Goal: Transaction & Acquisition: Register for event/course

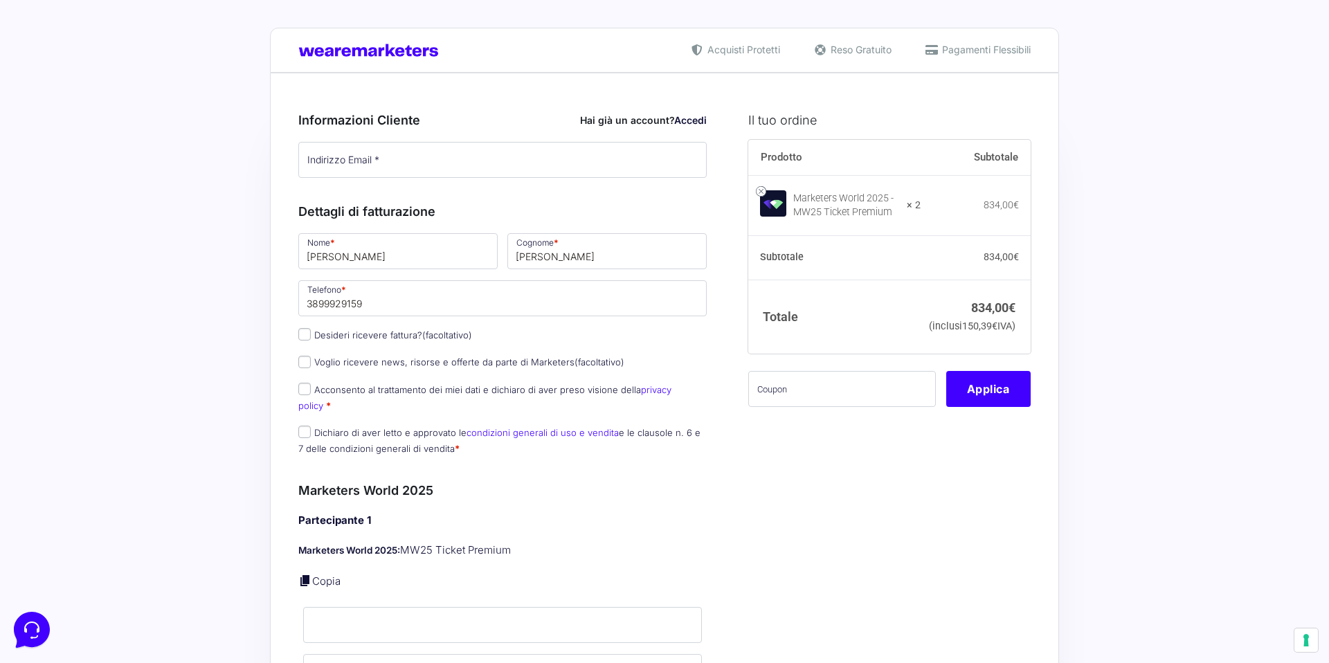
scroll to position [6, 0]
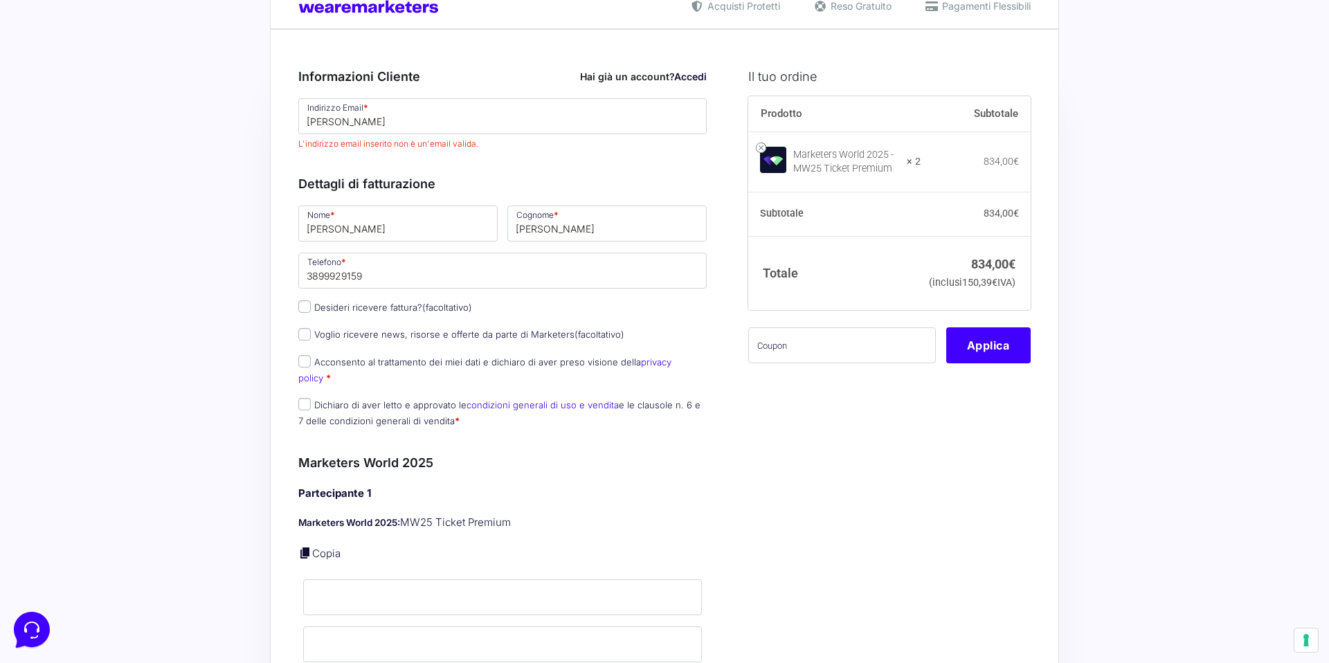
scroll to position [49, 0]
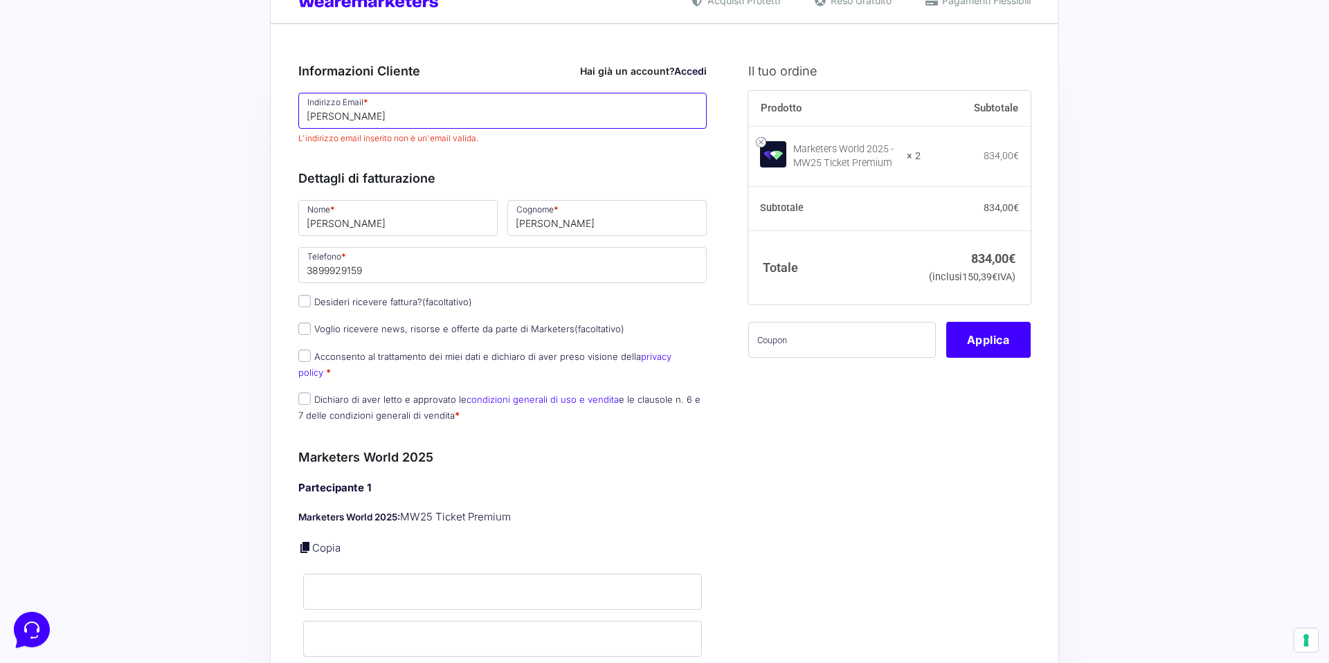
click at [371, 122] on input "Elio" at bounding box center [502, 111] width 408 height 36
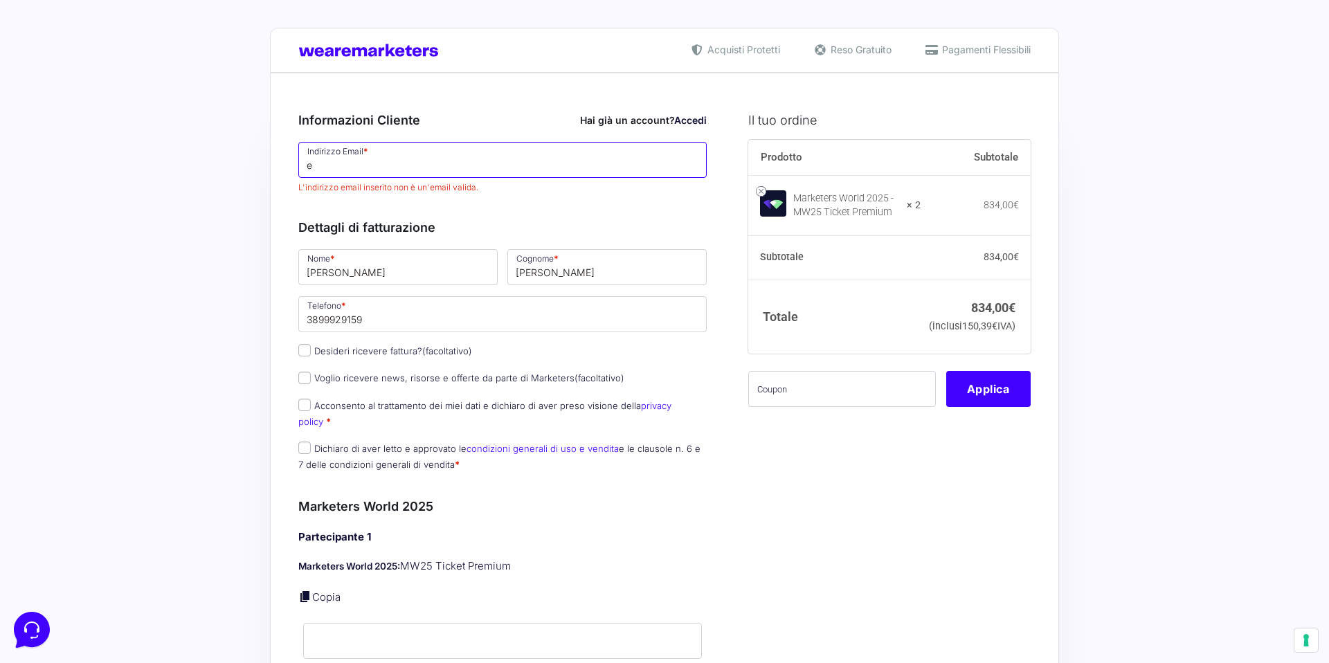
type input "e"
click at [388, 172] on input "e" at bounding box center [502, 160] width 408 height 36
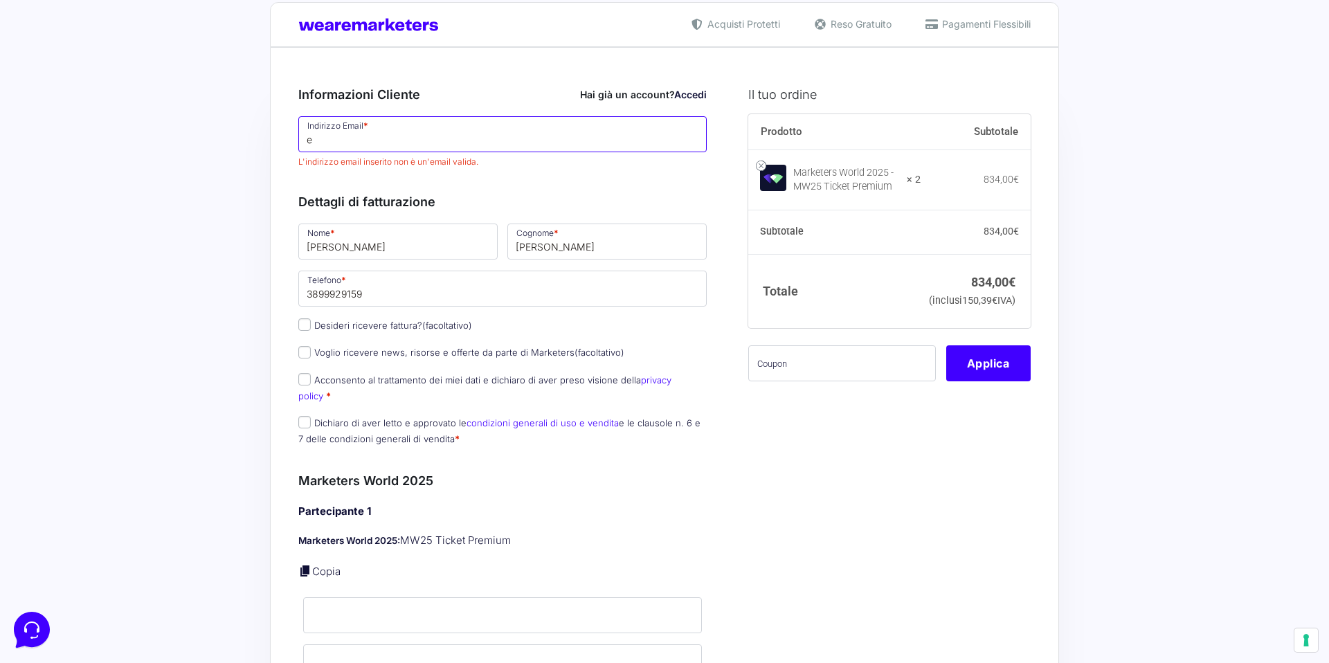
scroll to position [102, 0]
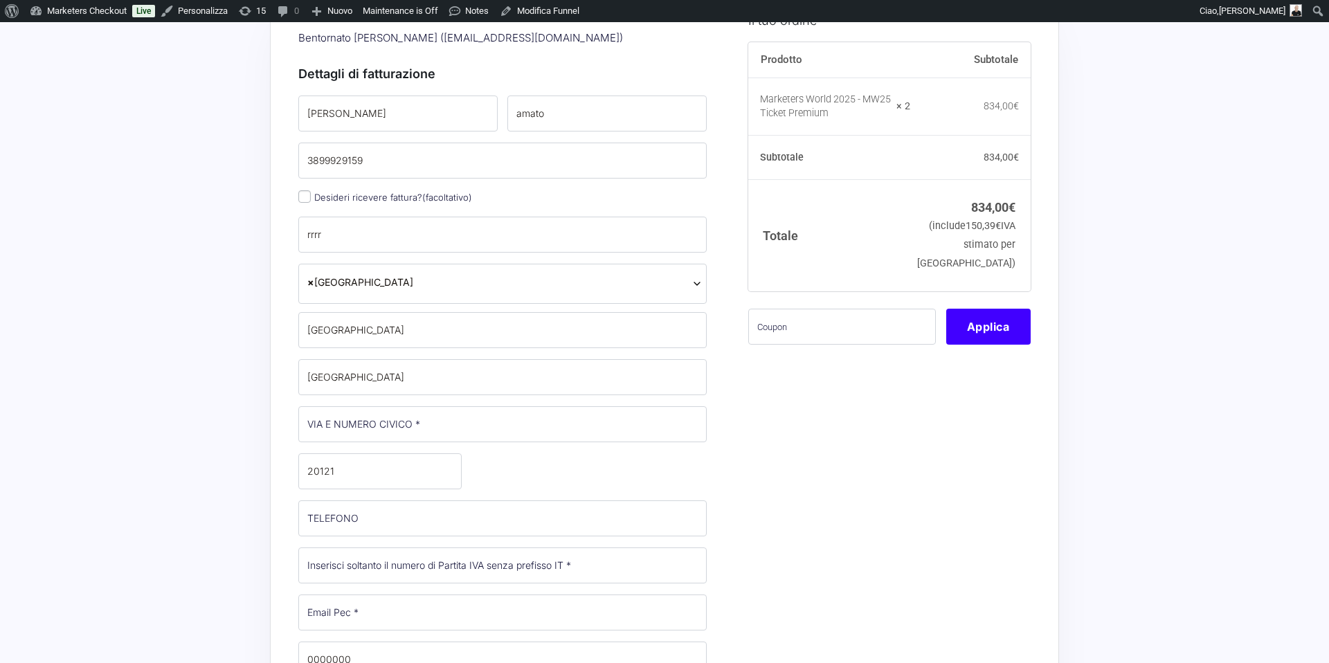
select select
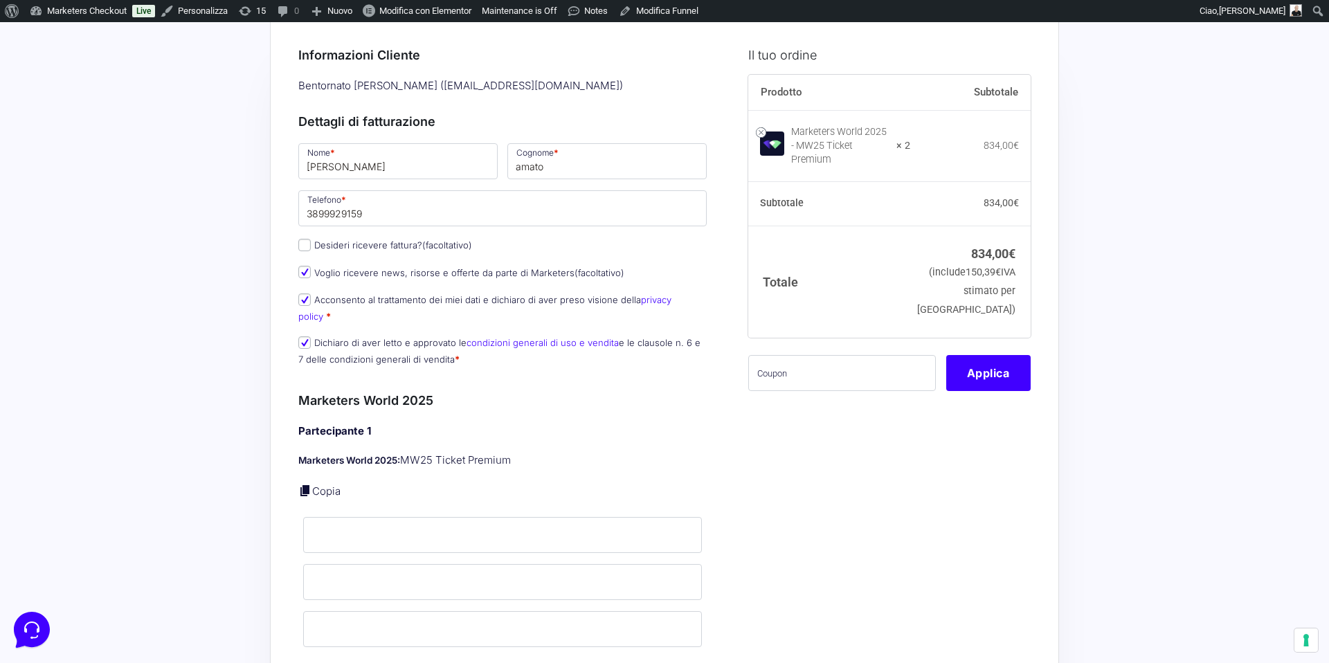
scroll to position [183, 0]
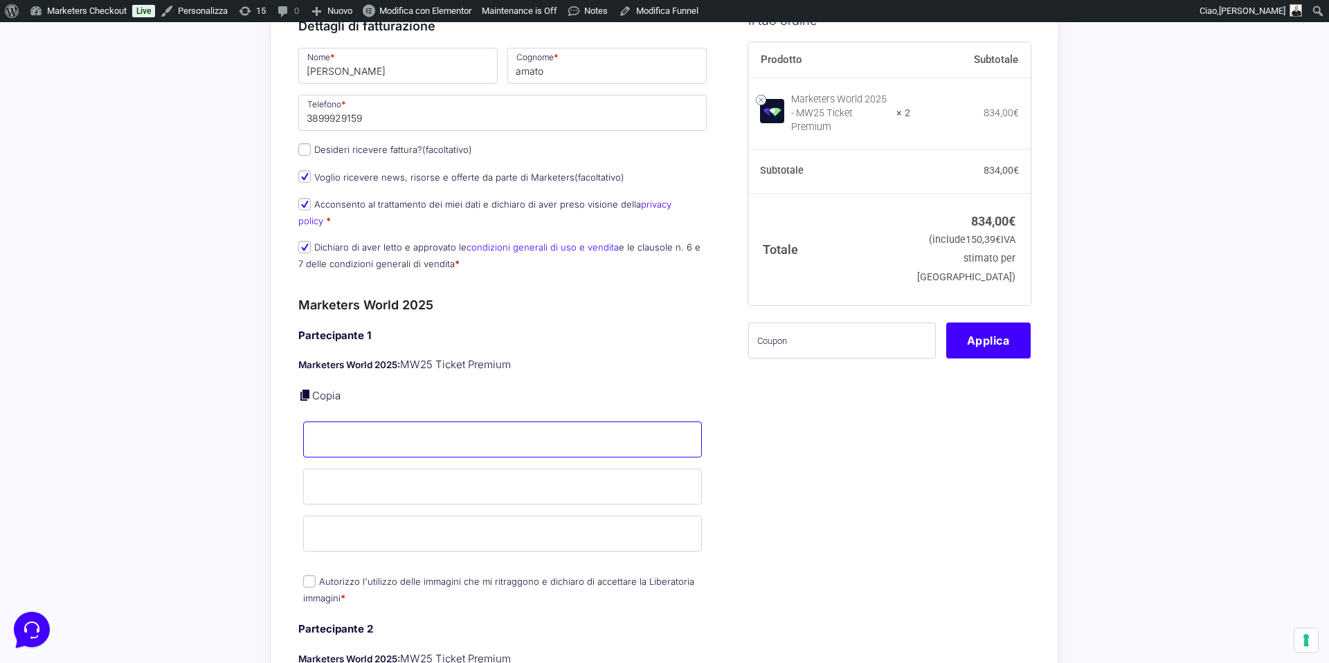
click at [355, 422] on input "Nome *" at bounding box center [502, 440] width 399 height 36
type input "l"
type input "Luca"
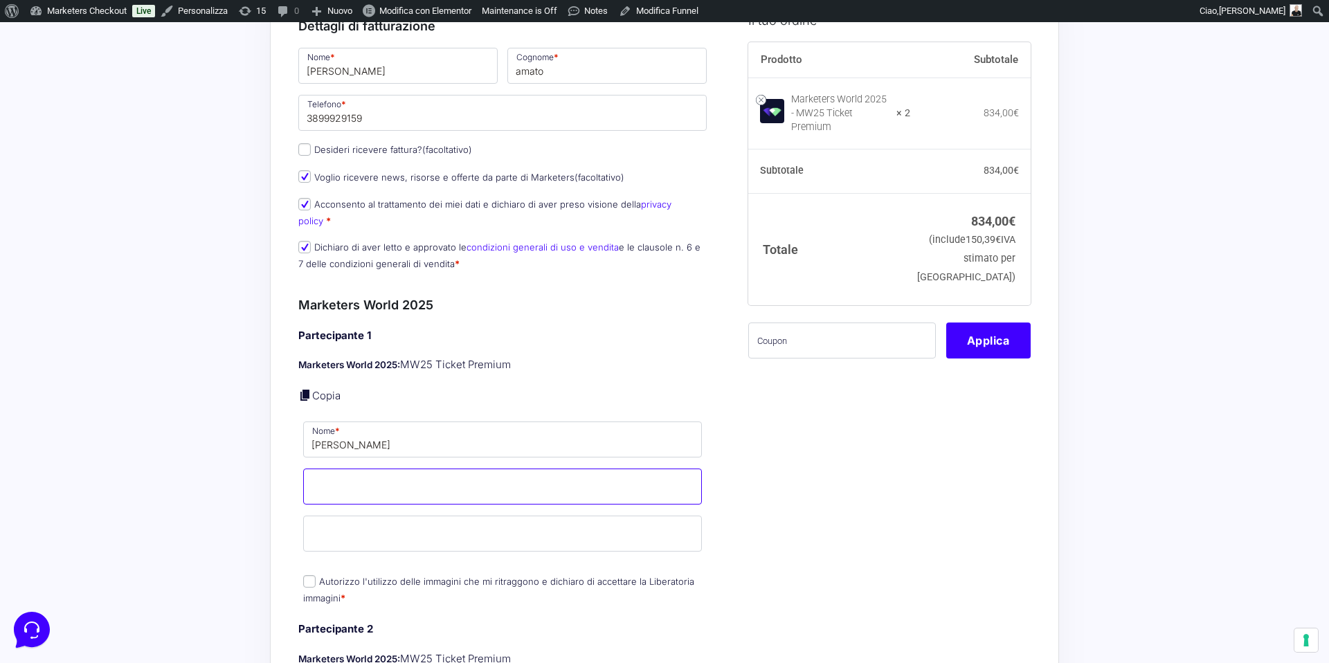
click at [386, 470] on input "Cognome *" at bounding box center [502, 487] width 399 height 36
click at [327, 440] on input "Luca" at bounding box center [502, 440] width 399 height 36
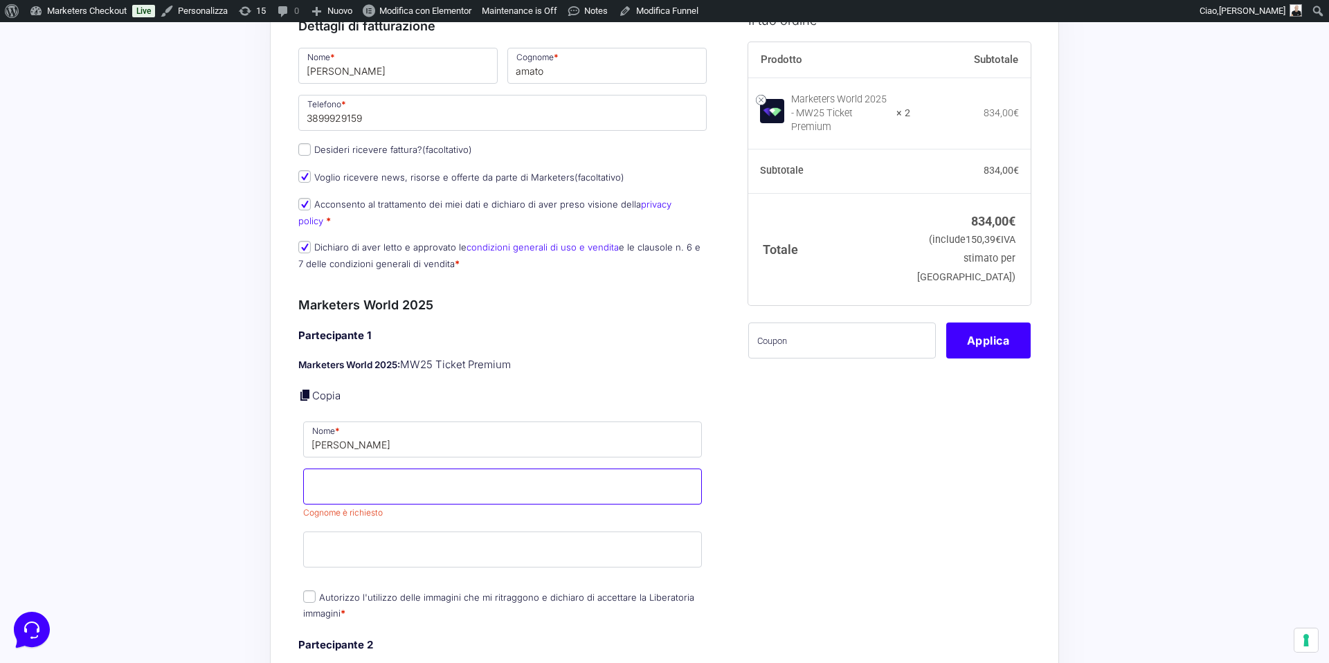
click at [356, 474] on input "Cognome *" at bounding box center [502, 487] width 399 height 36
type input "Ferrari"
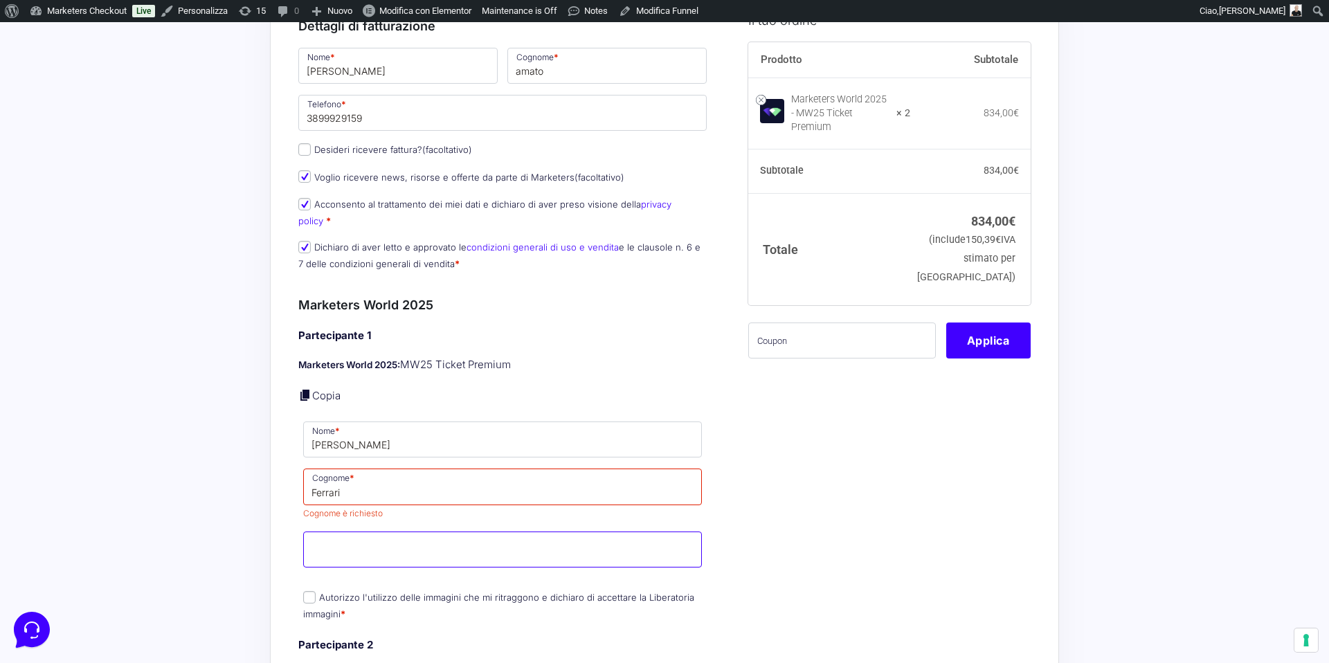
click at [343, 532] on input "Email *" at bounding box center [502, 550] width 399 height 36
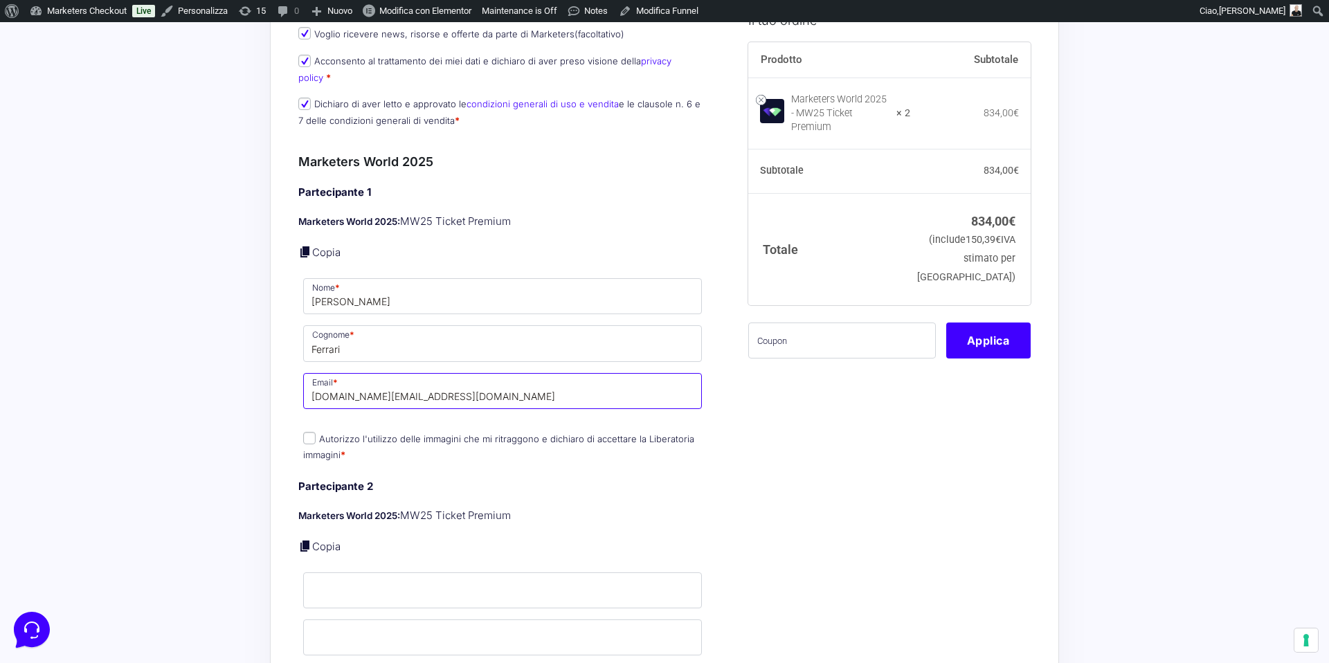
scroll to position [379, 0]
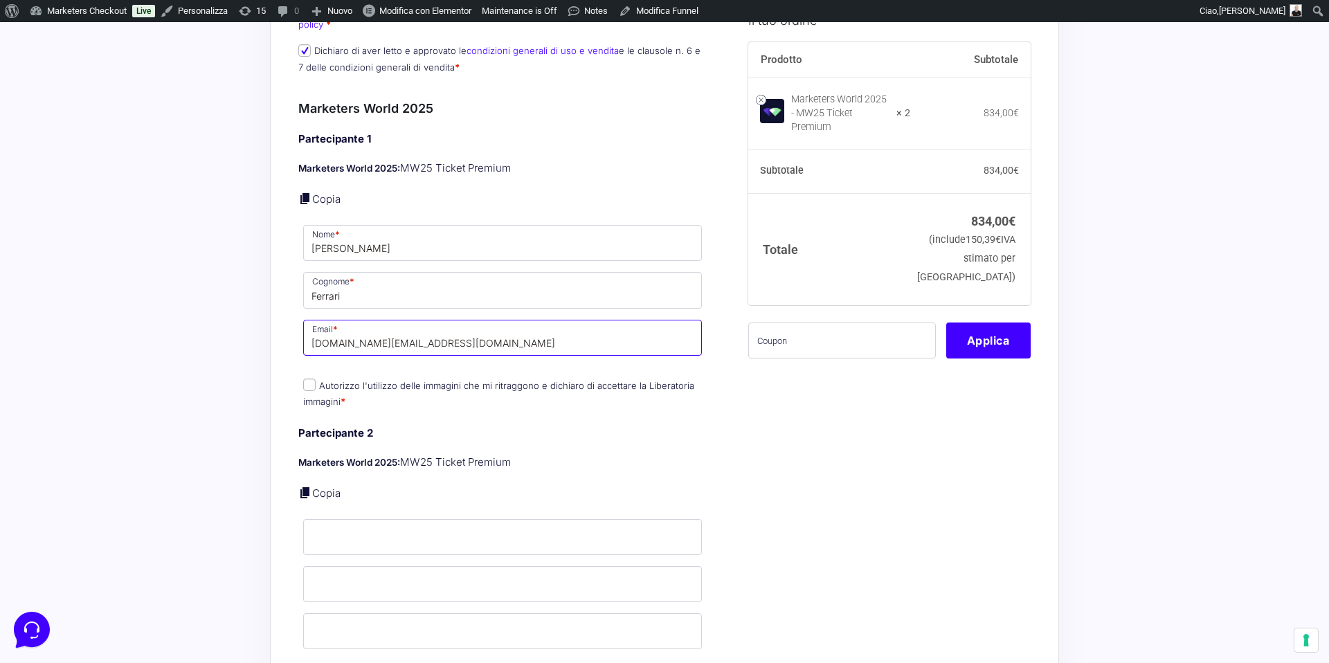
type input "l.ferrari@wearemarketers.net"
click at [309, 379] on input "Autorizzo l'utilizzo delle immagini che mi ritraggono e dichiaro di accettare l…" at bounding box center [309, 385] width 12 height 12
checkbox input "true"
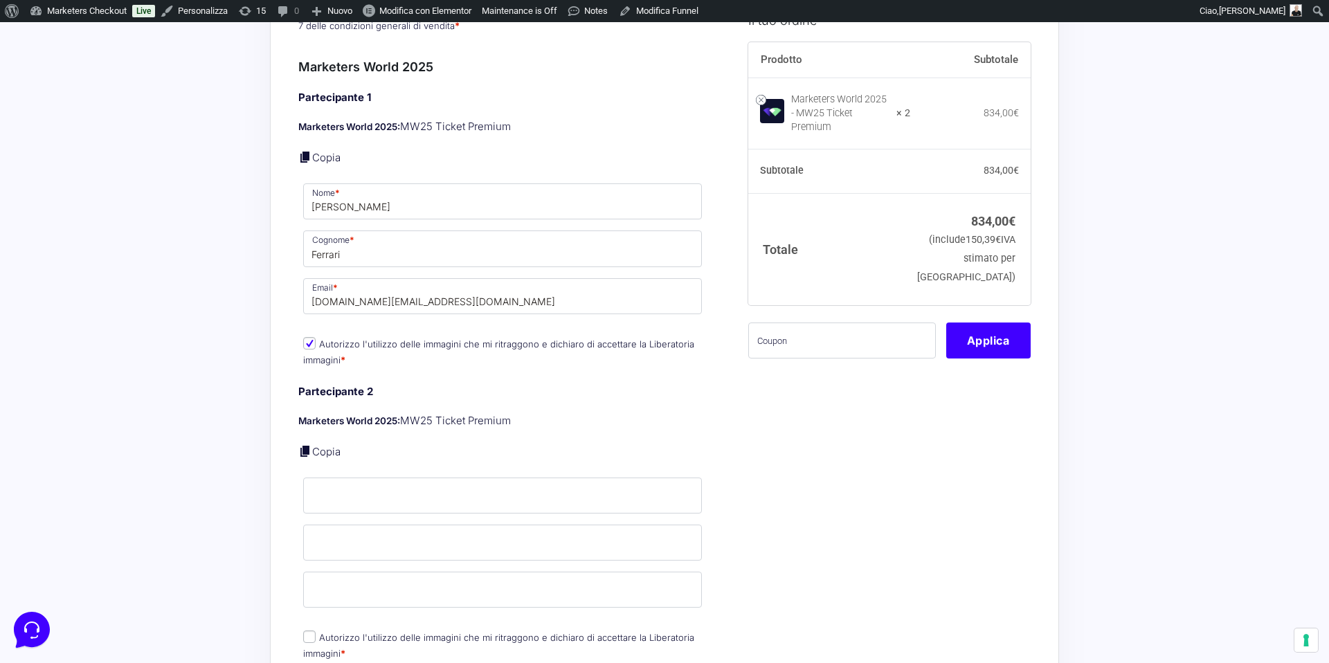
scroll to position [512, 0]
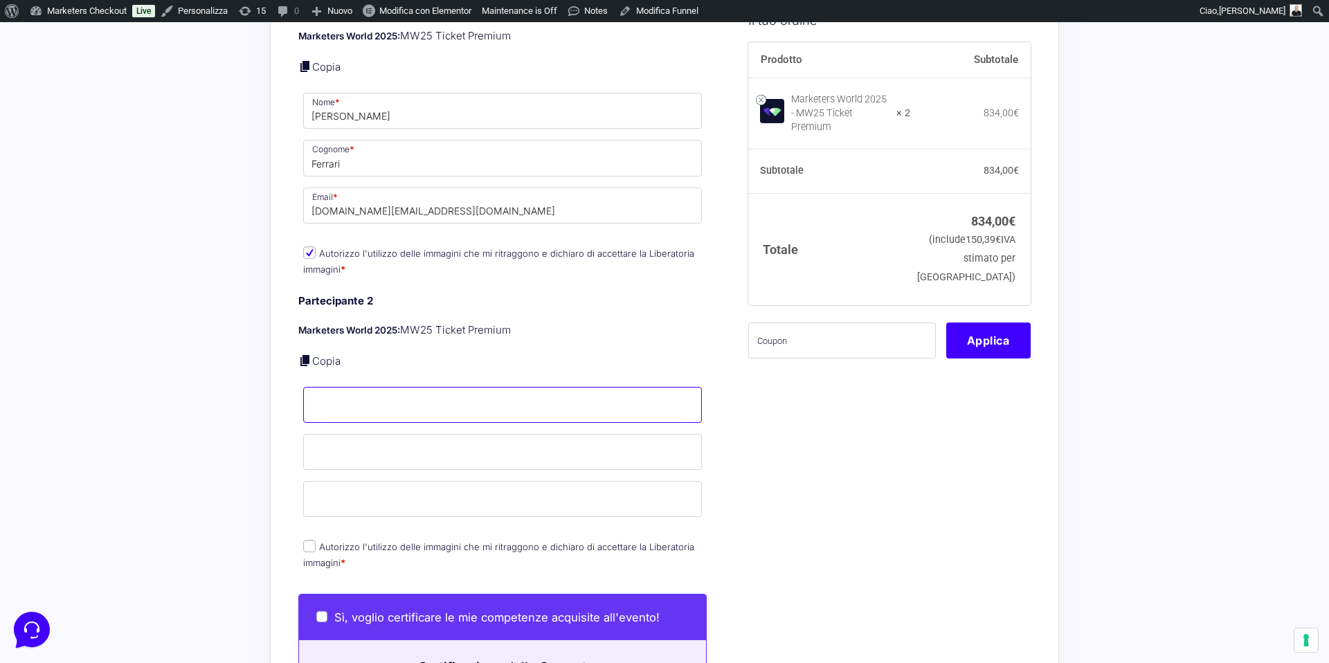
click at [352, 391] on input "Nome *" at bounding box center [502, 405] width 399 height 36
type input "Dario"
click at [394, 434] on input "Cognome *" at bounding box center [502, 452] width 399 height 36
click at [418, 434] on input "Cognome *" at bounding box center [502, 452] width 399 height 36
type input "Vignali"
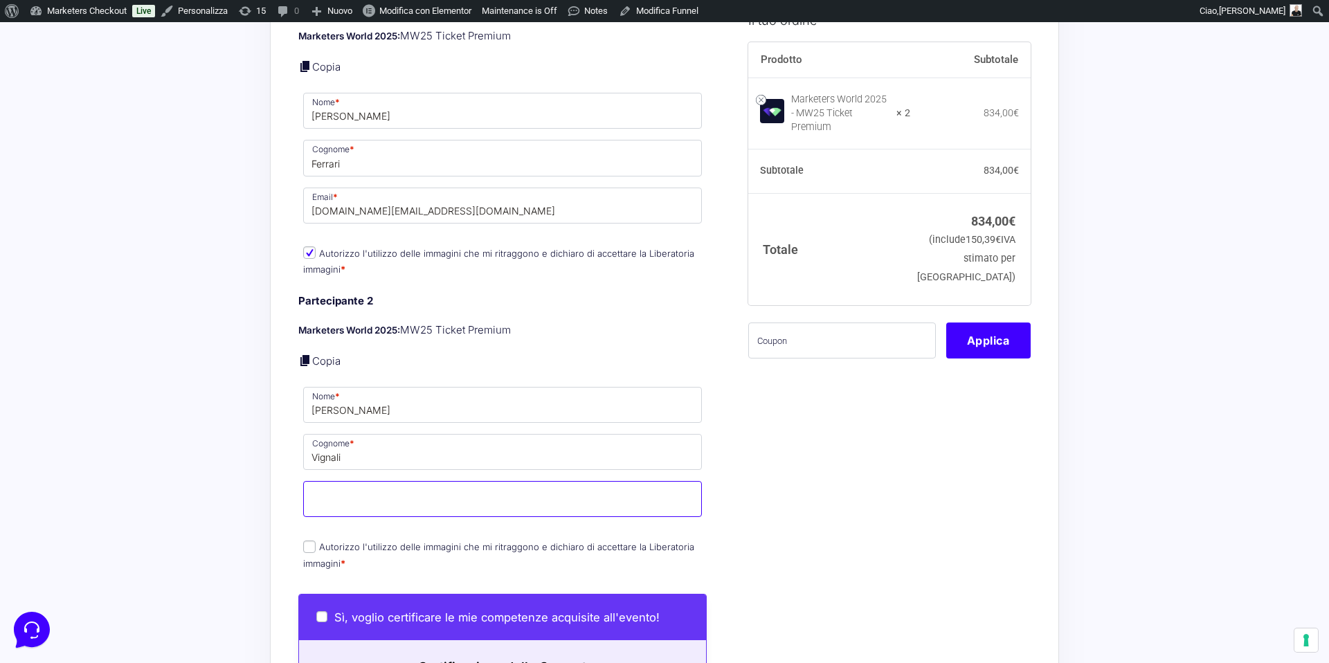
click at [382, 483] on input "Email *" at bounding box center [502, 499] width 399 height 36
type input "vignalidario@gmail.com"
click at [306, 541] on input "Autorizzo l'utilizzo delle immagini che mi ritraggono e dichiaro di accettare l…" at bounding box center [309, 547] width 12 height 12
checkbox input "true"
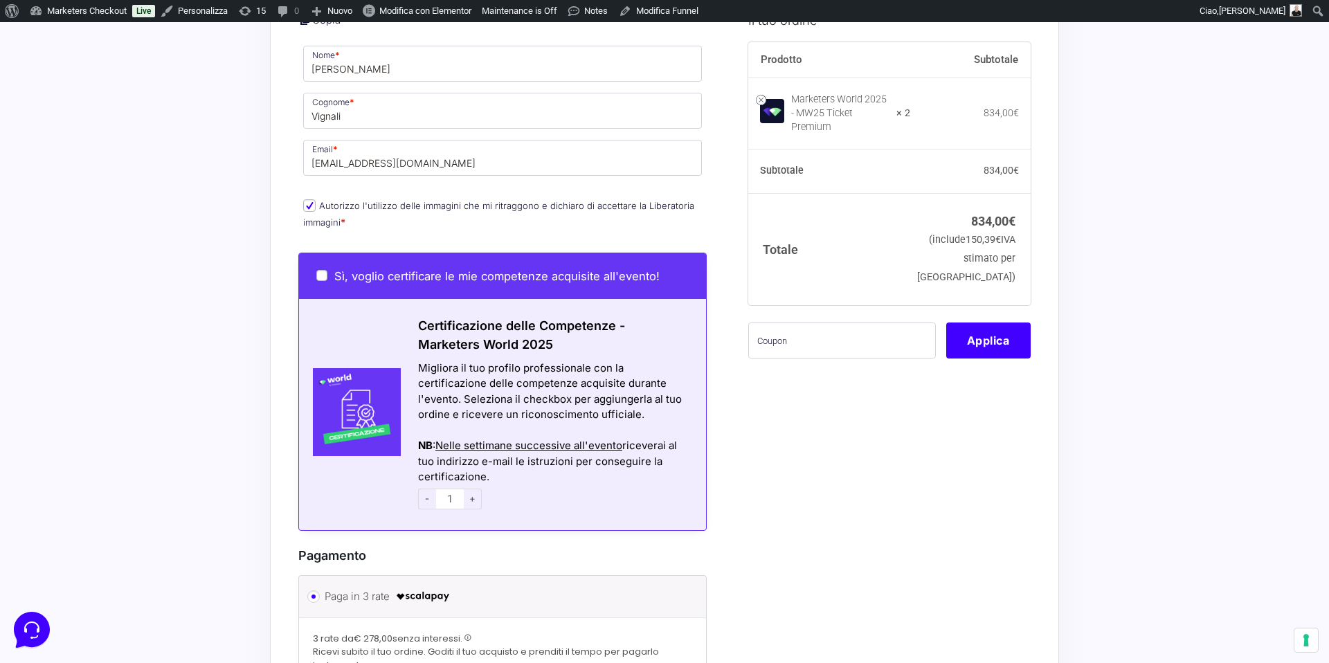
scroll to position [872, 0]
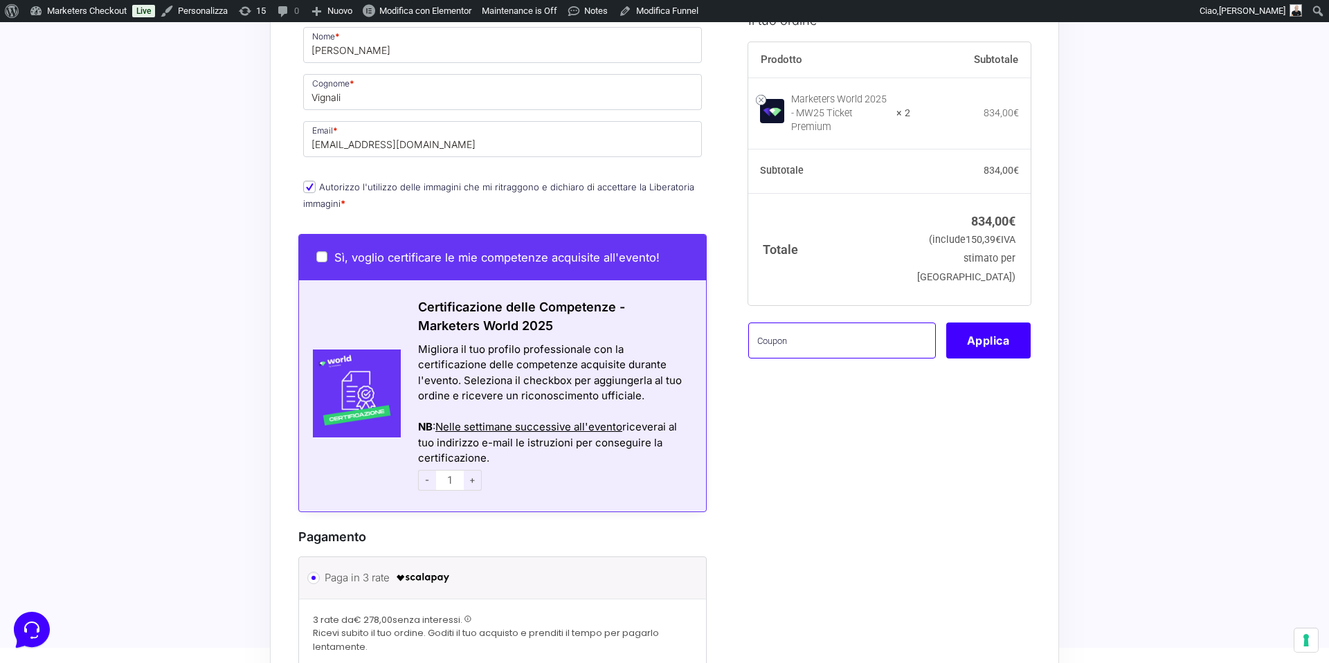
click at [789, 354] on input "text" at bounding box center [842, 340] width 188 height 36
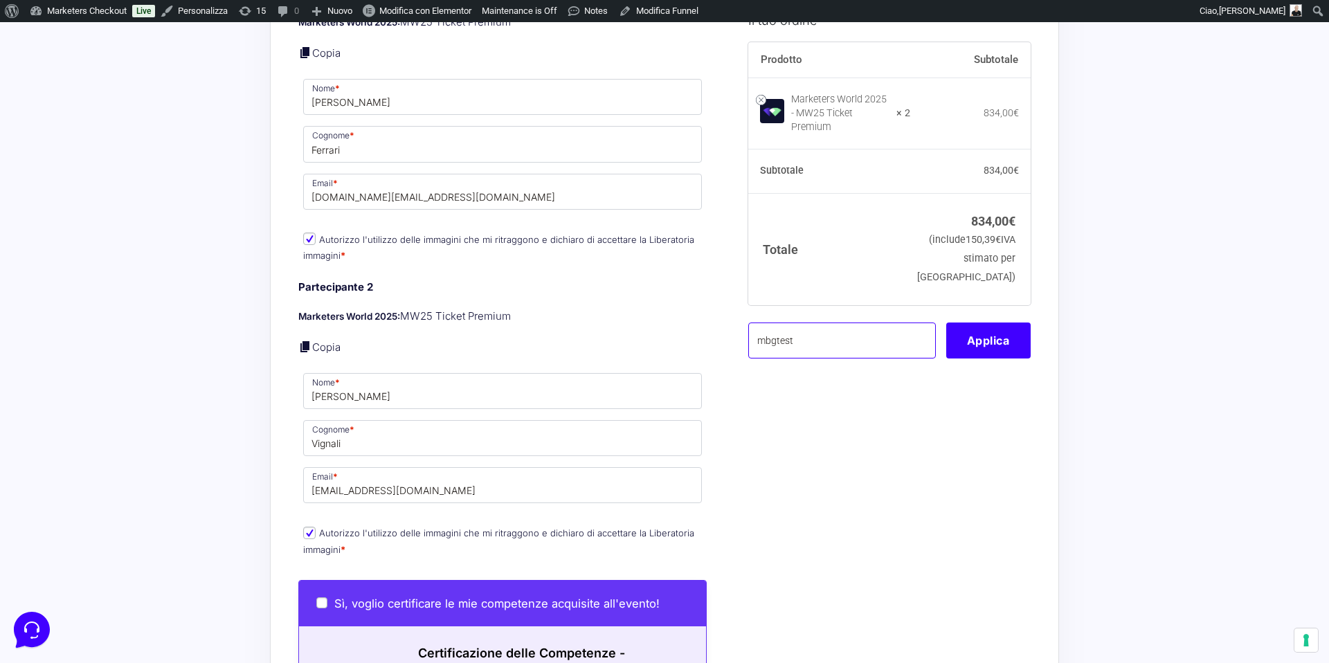
scroll to position [521, 0]
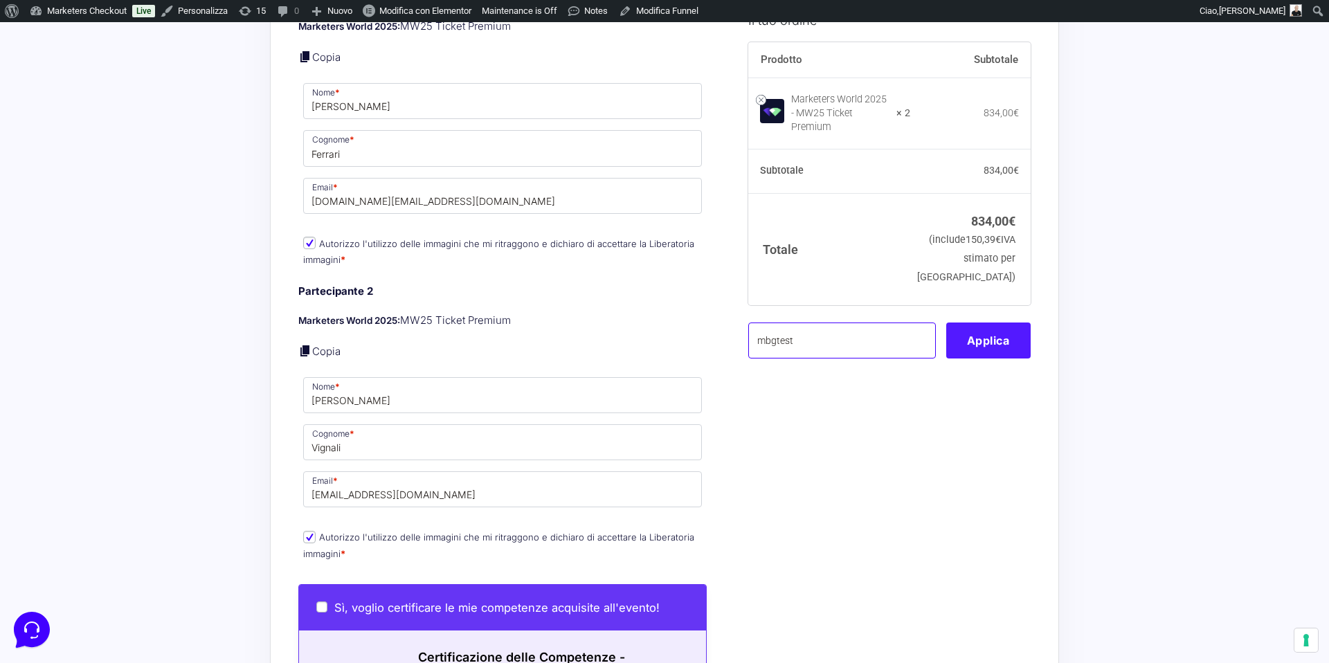
type input "mbgtest"
click at [1018, 358] on button "Applica" at bounding box center [988, 340] width 84 height 36
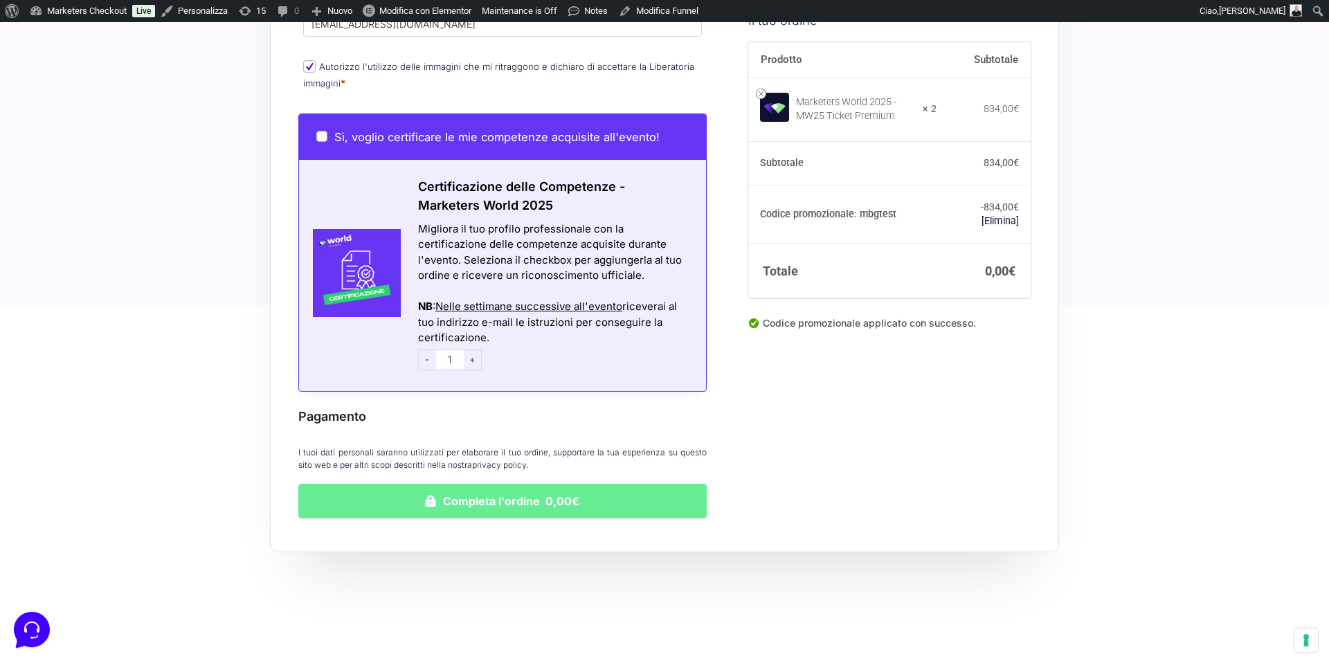
scroll to position [1026, 0]
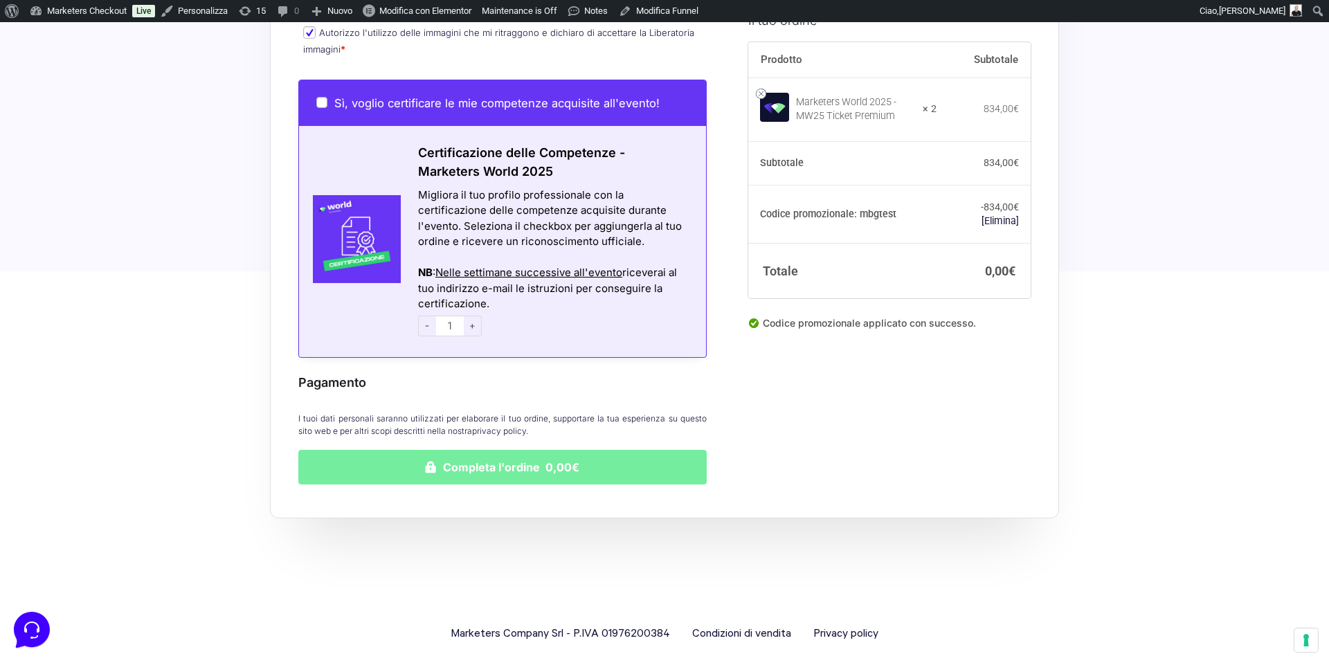
click at [502, 450] on button "Completa l'ordine 0,00€" at bounding box center [502, 467] width 408 height 35
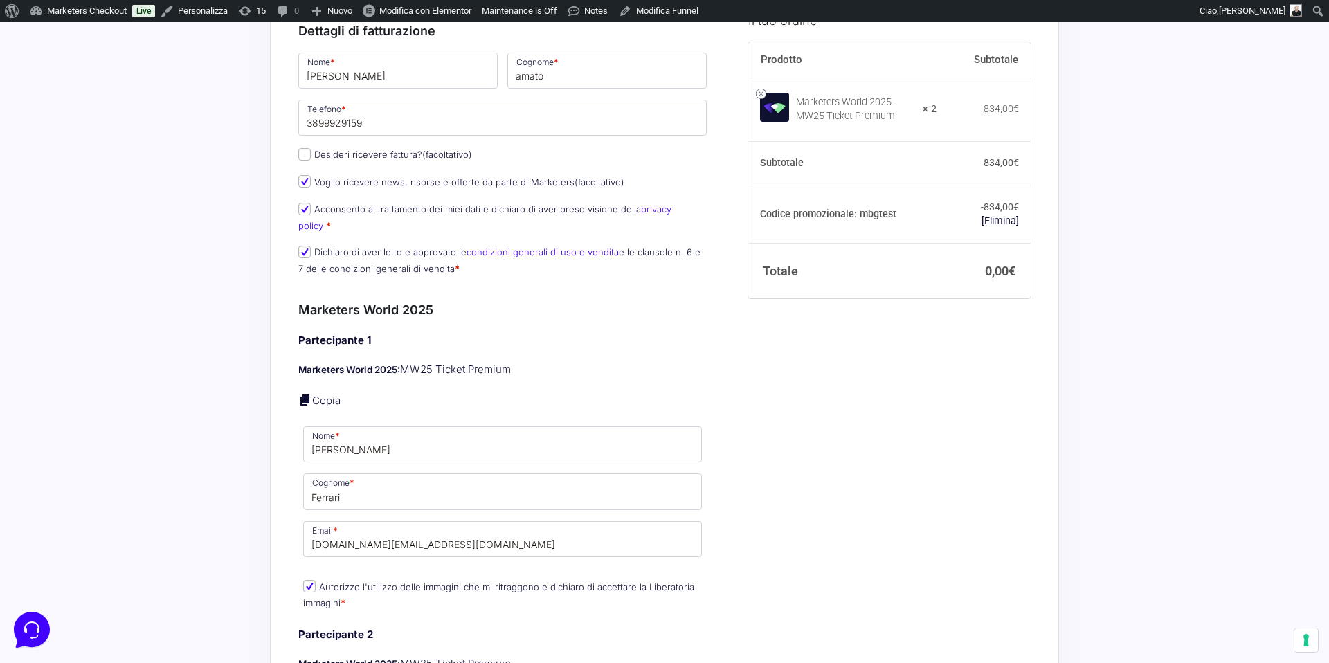
scroll to position [255, 0]
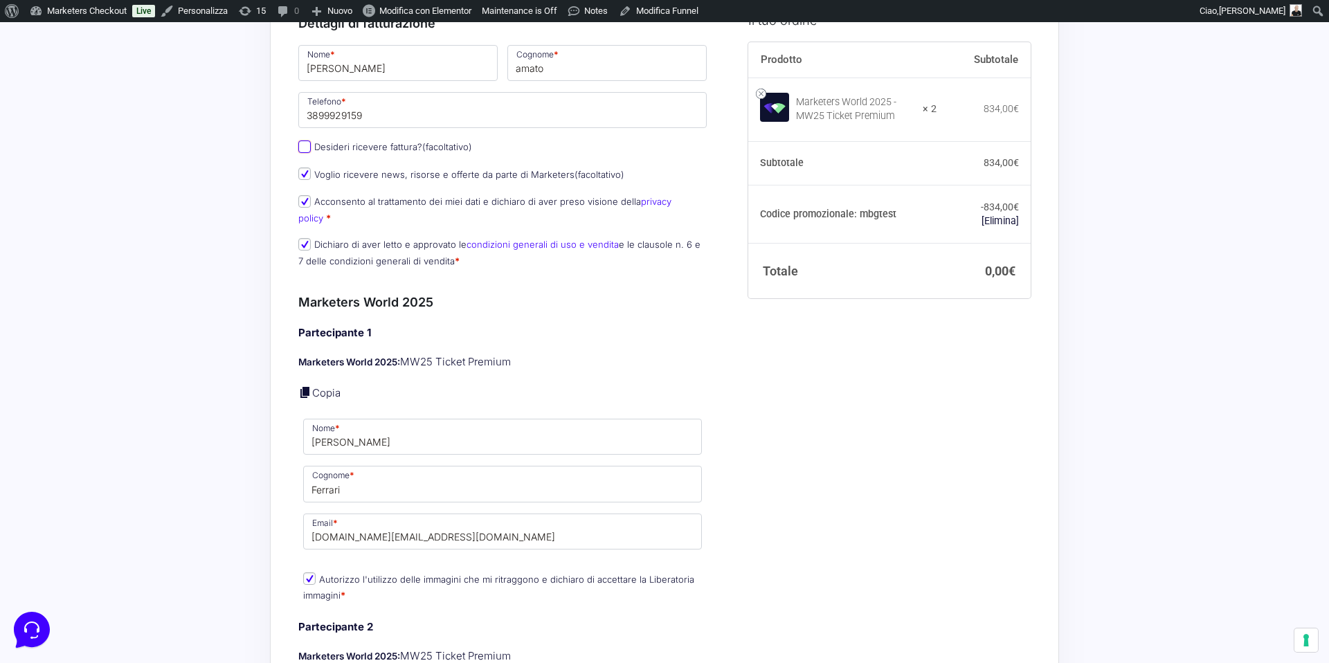
click at [306, 149] on input "Desideri ricevere fattura? (facoltativo)" at bounding box center [304, 147] width 12 height 12
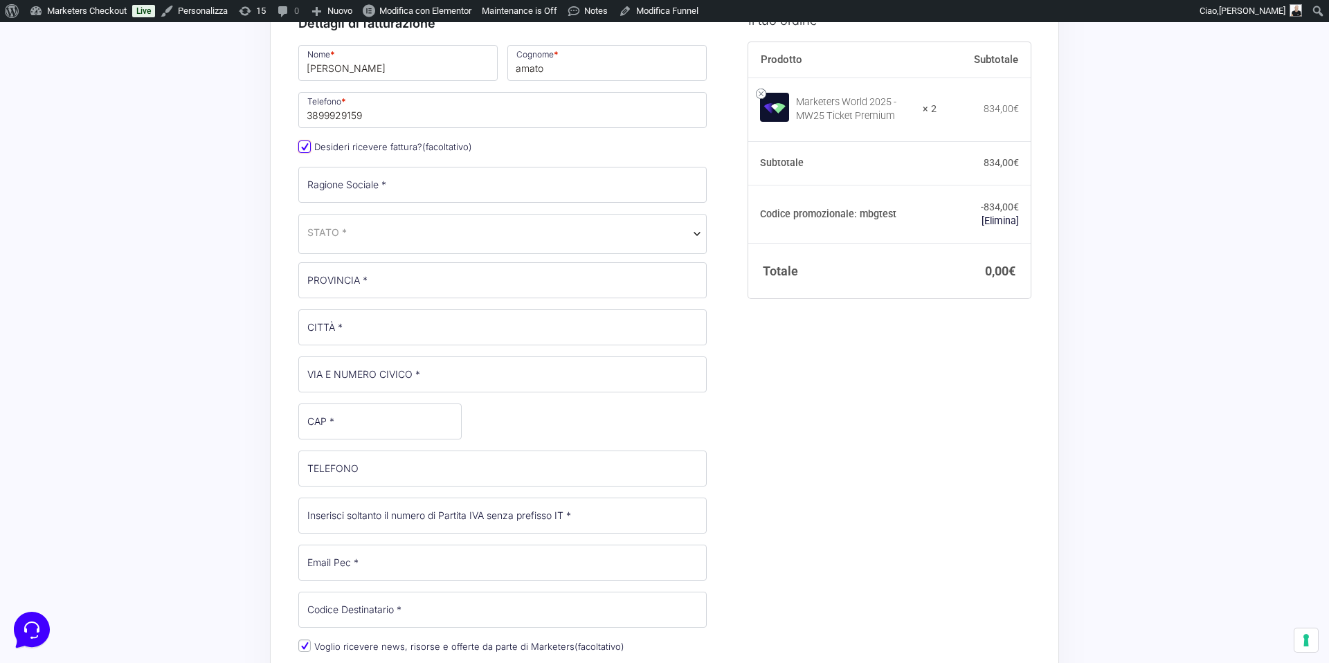
click at [306, 149] on input "Desideri ricevere fattura? (facoltativo)" at bounding box center [304, 147] width 12 height 12
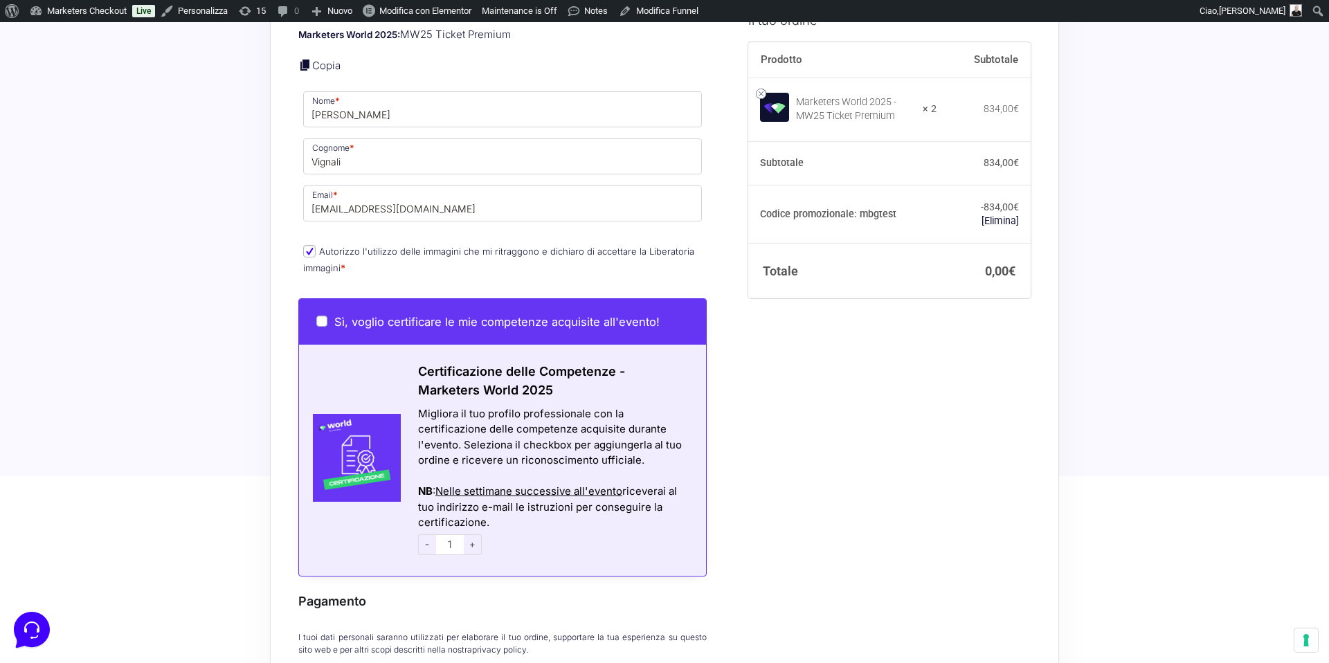
scroll to position [1096, 0]
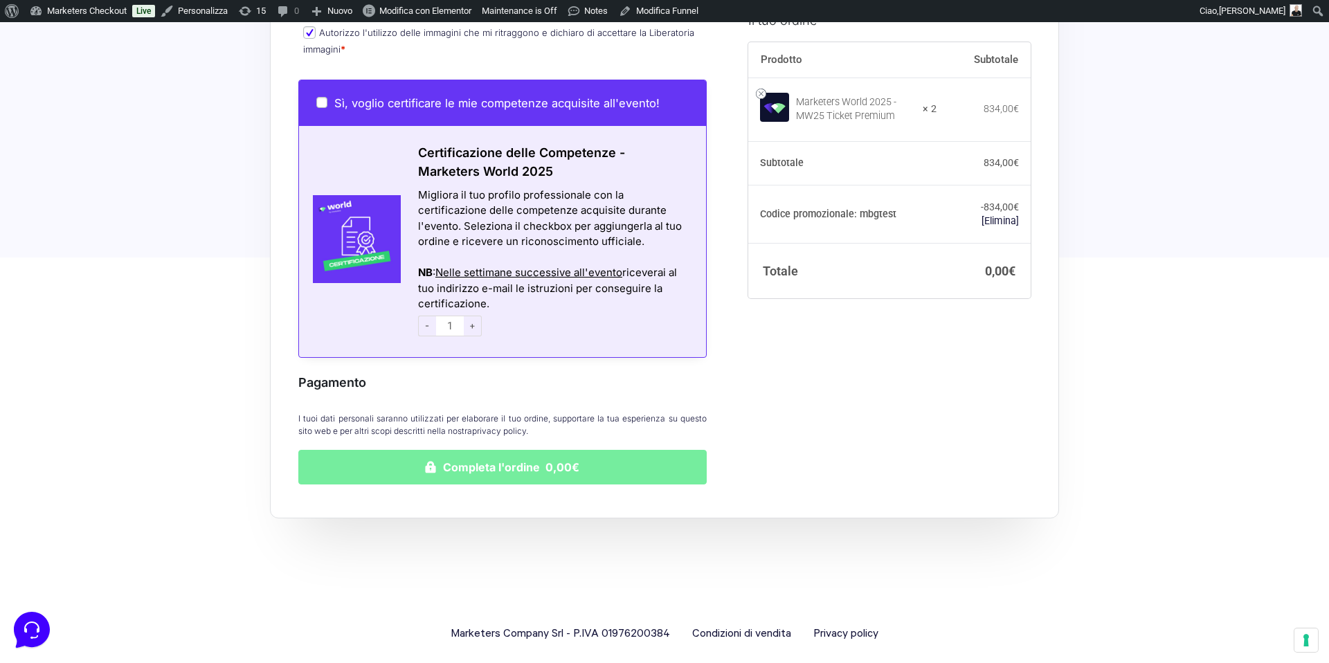
click at [476, 452] on button "Completa l'ordine 0,00€" at bounding box center [502, 467] width 408 height 35
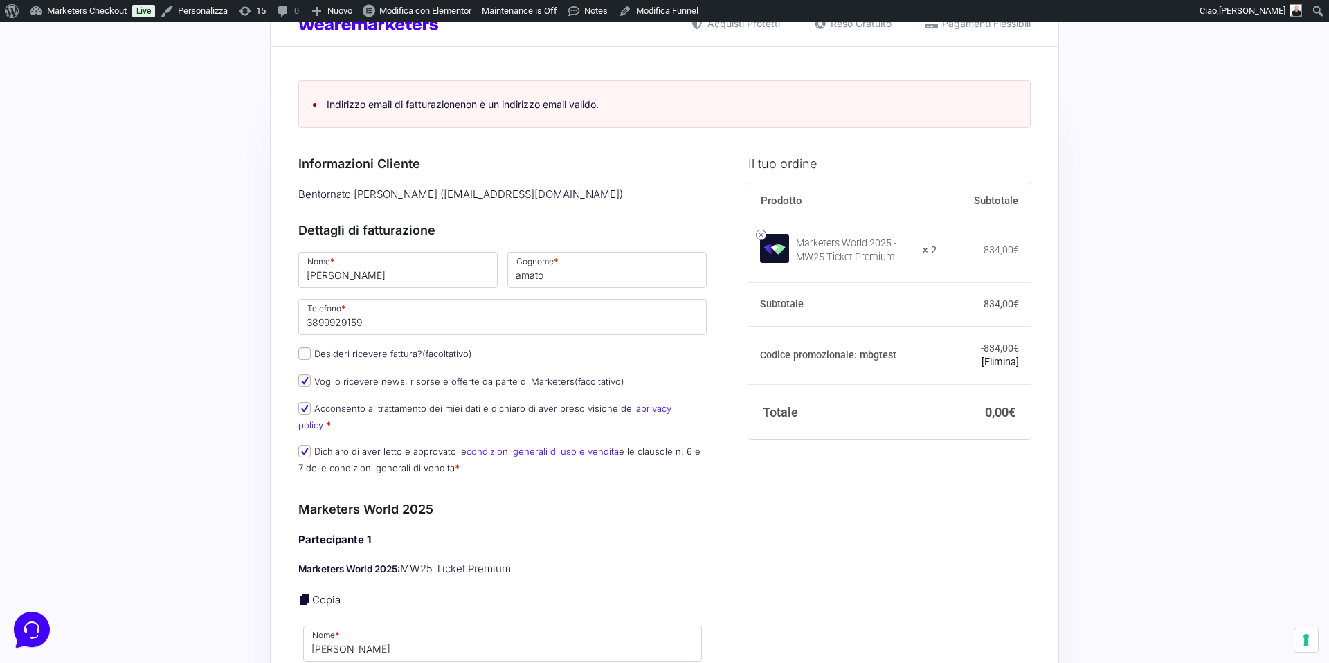
scroll to position [0, 0]
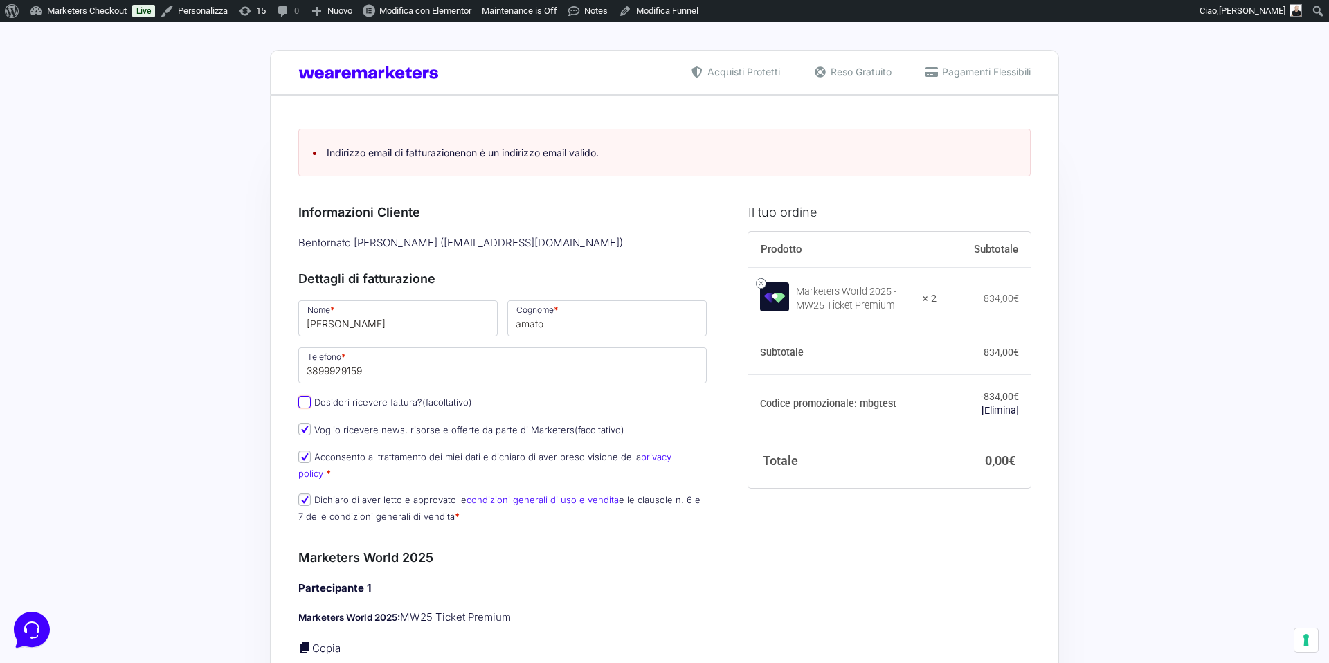
click at [302, 400] on input "Desideri ricevere fattura? (facoltativo)" at bounding box center [304, 402] width 12 height 12
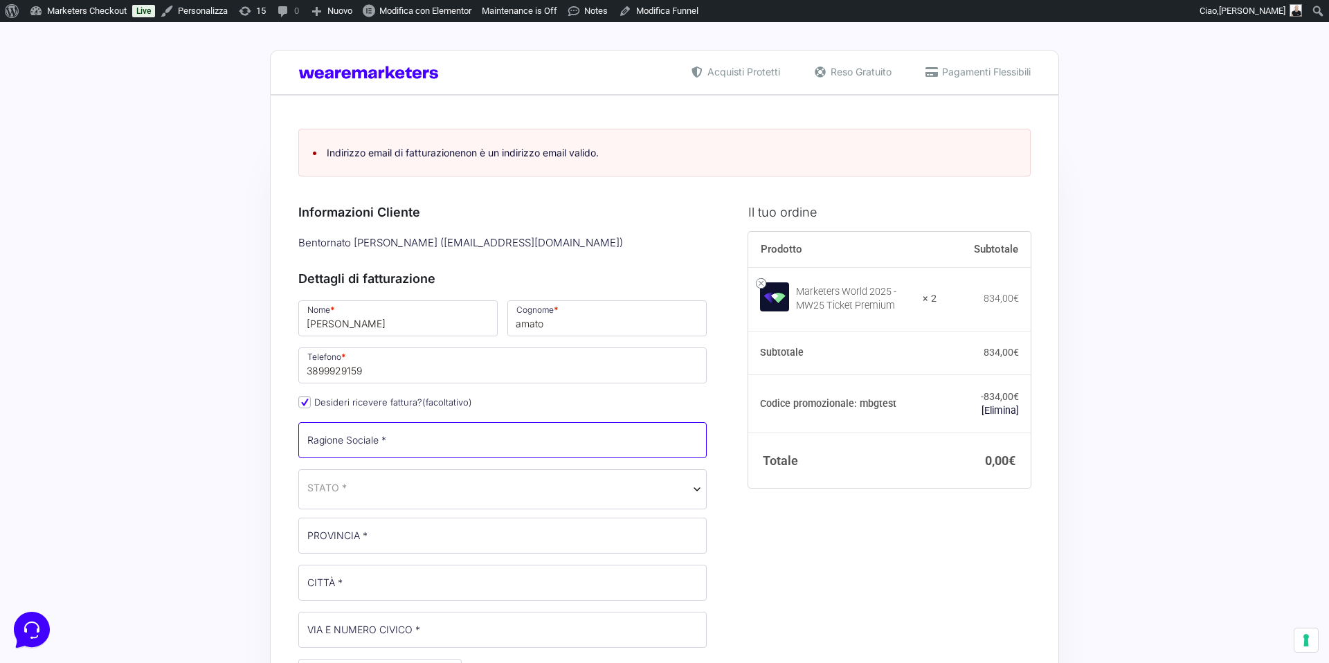
click at [386, 445] on input "Ragione Sociale *" at bounding box center [502, 440] width 408 height 36
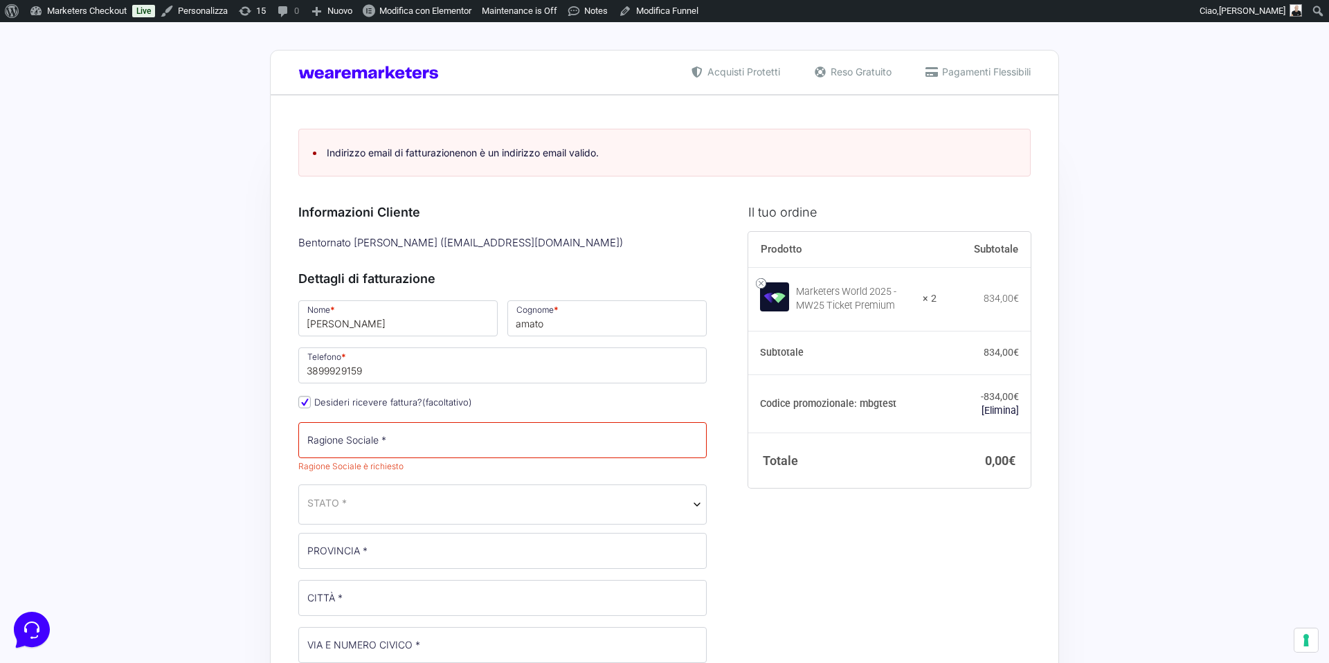
click at [429, 399] on span "(facoltativo)" at bounding box center [447, 402] width 50 height 11
click at [311, 399] on input "Desideri ricevere fattura? (facoltativo)" at bounding box center [304, 402] width 12 height 12
checkbox input "false"
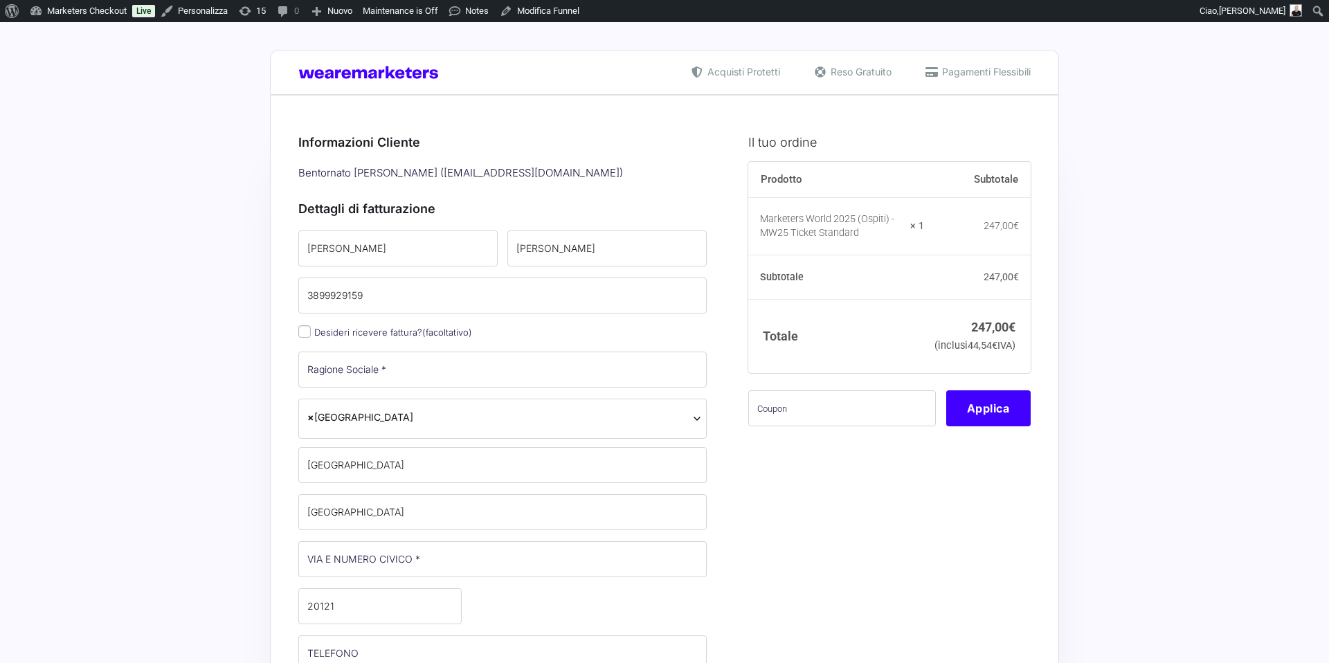
select select
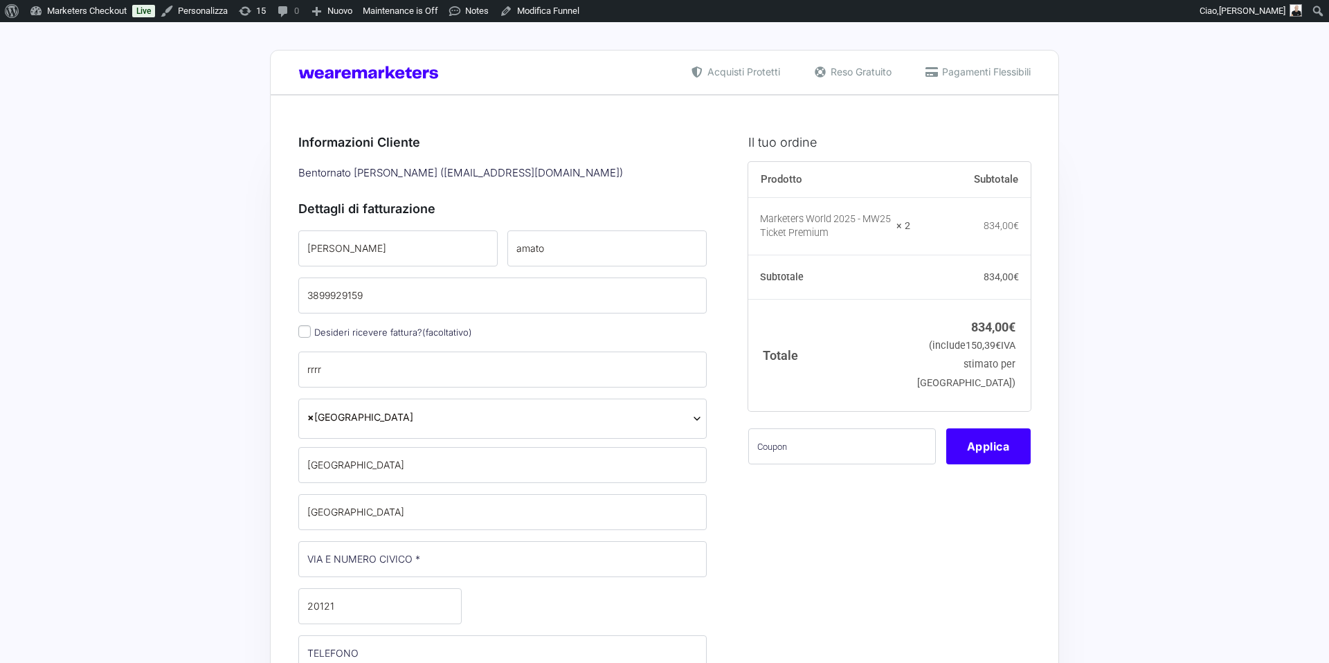
select select
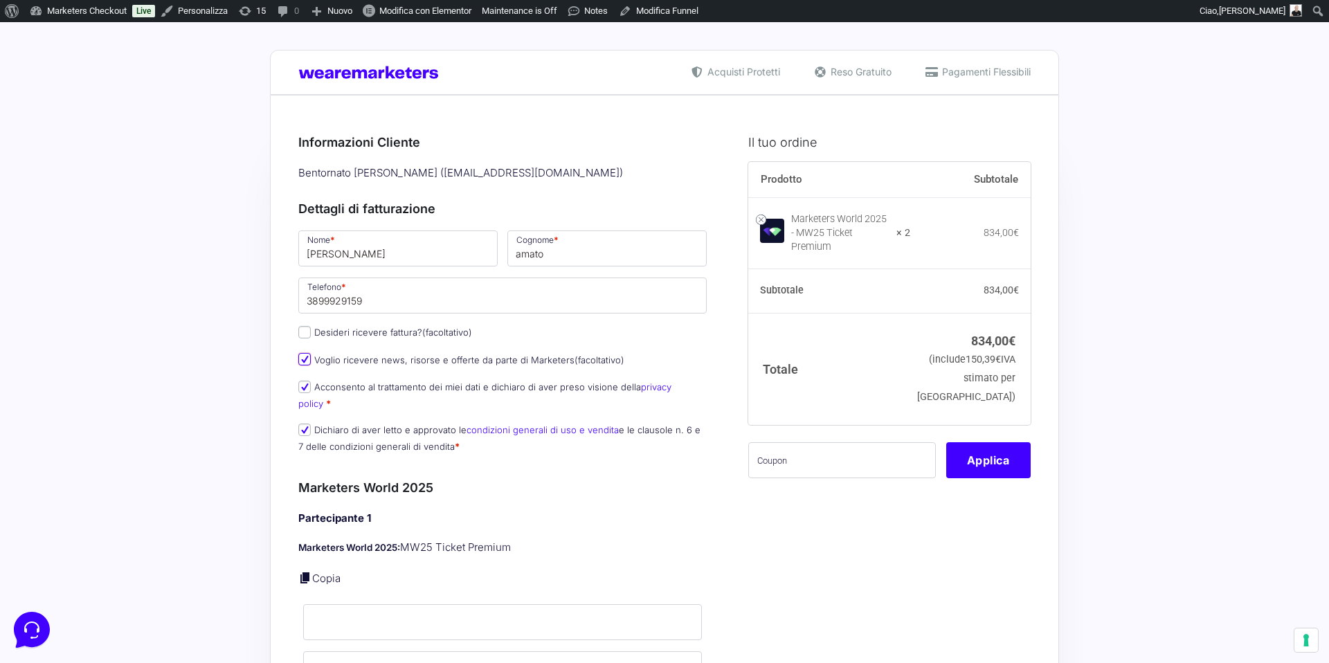
click at [308, 361] on input "Voglio ricevere news, risorse e offerte da parte di Marketers (facoltativo)" at bounding box center [304, 359] width 12 height 12
checkbox input "false"
click at [818, 474] on input "text" at bounding box center [842, 460] width 188 height 36
type input "mbgtest"
click at [1014, 469] on button "Applica" at bounding box center [988, 460] width 84 height 36
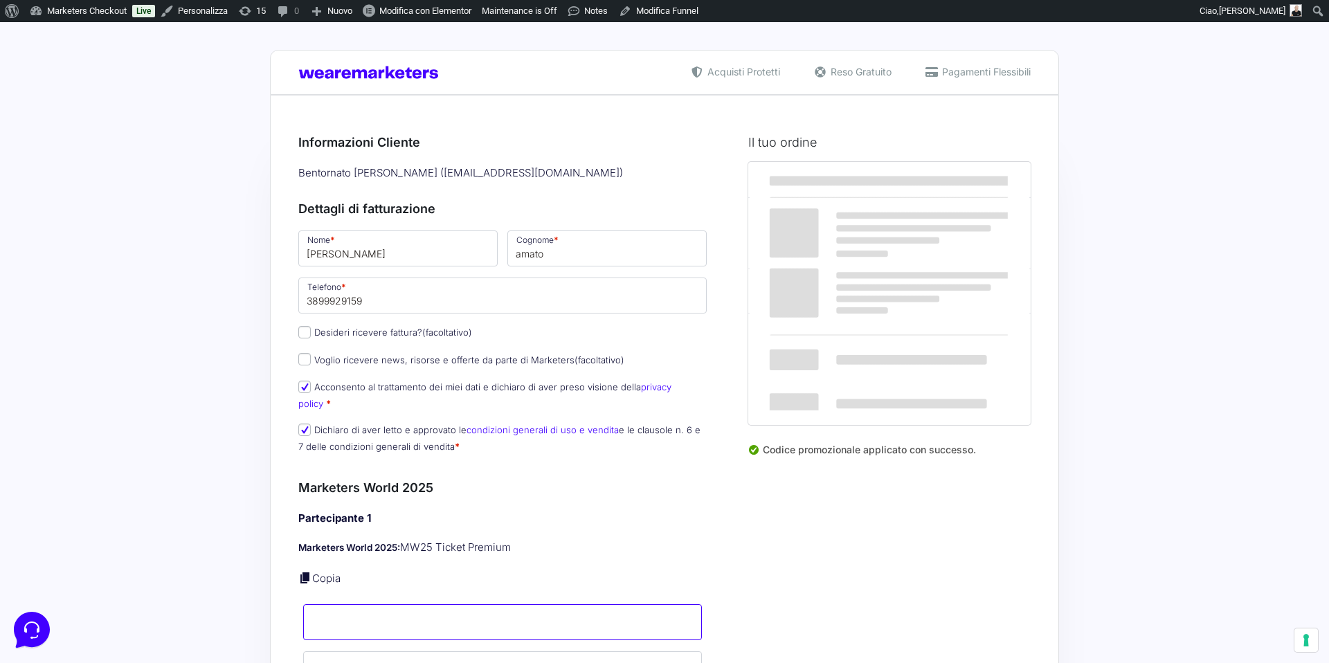
click at [402, 610] on input "Nome *" at bounding box center [502, 622] width 399 height 36
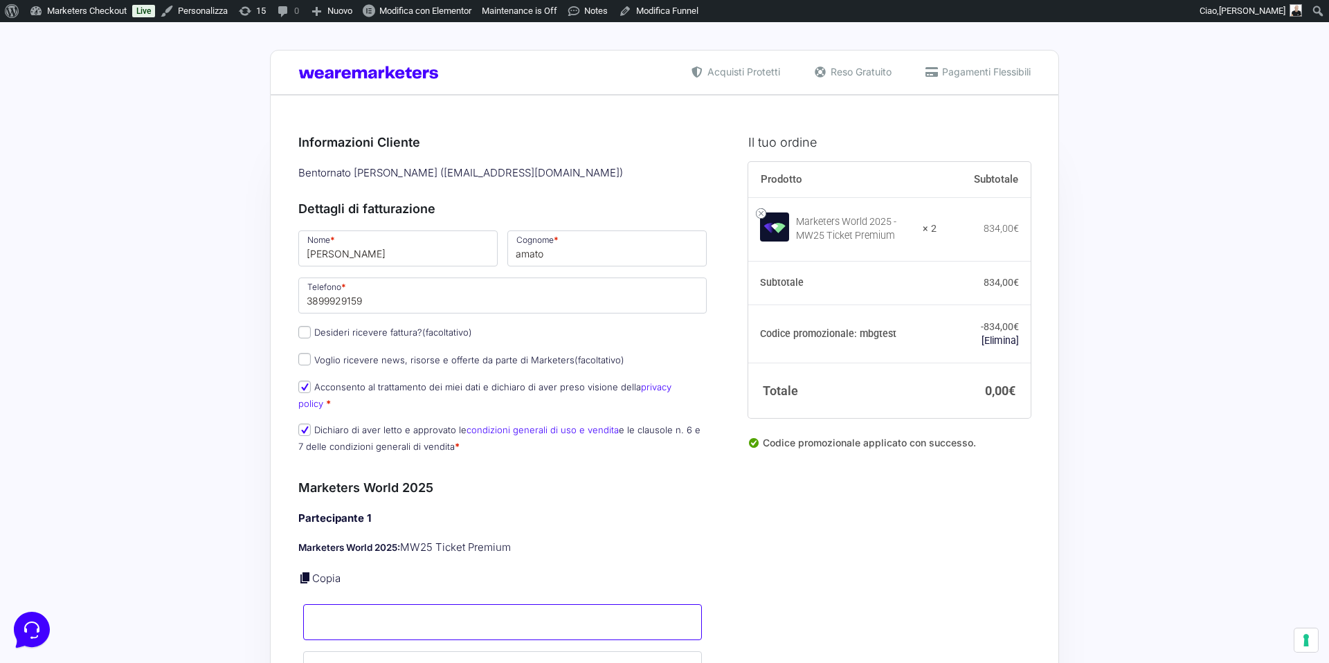
type input "l"
type input "Luca"
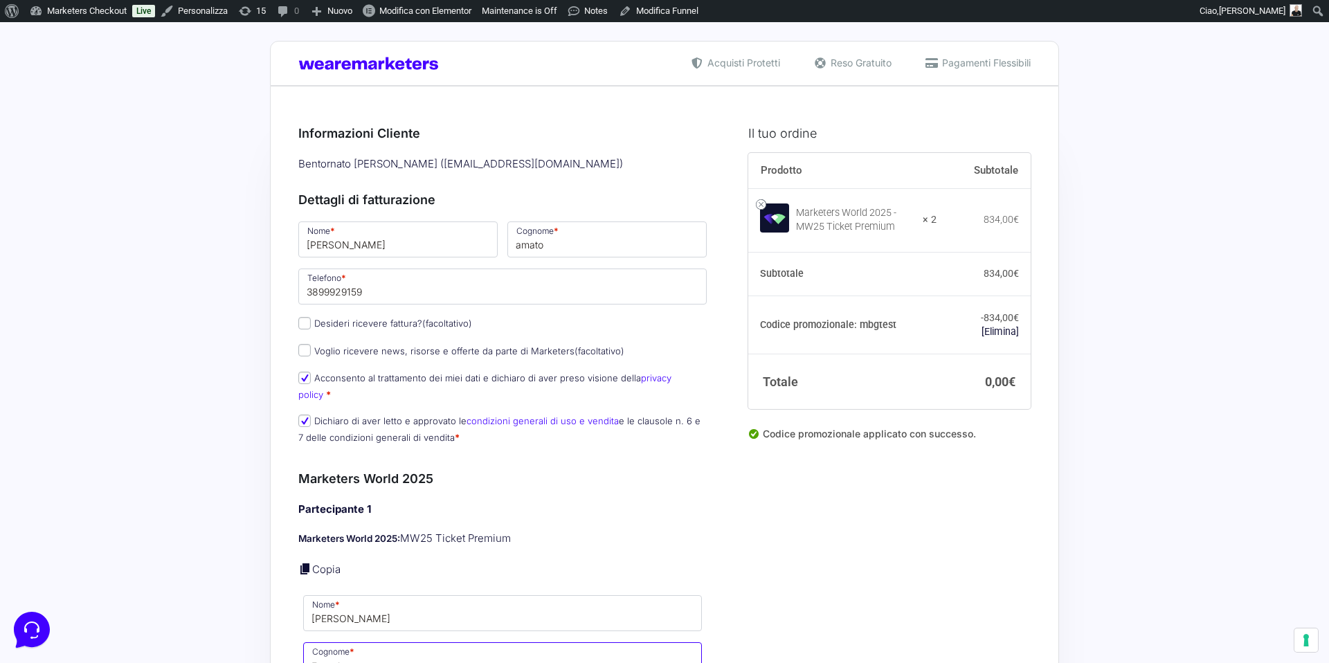
type input "Ferrari"
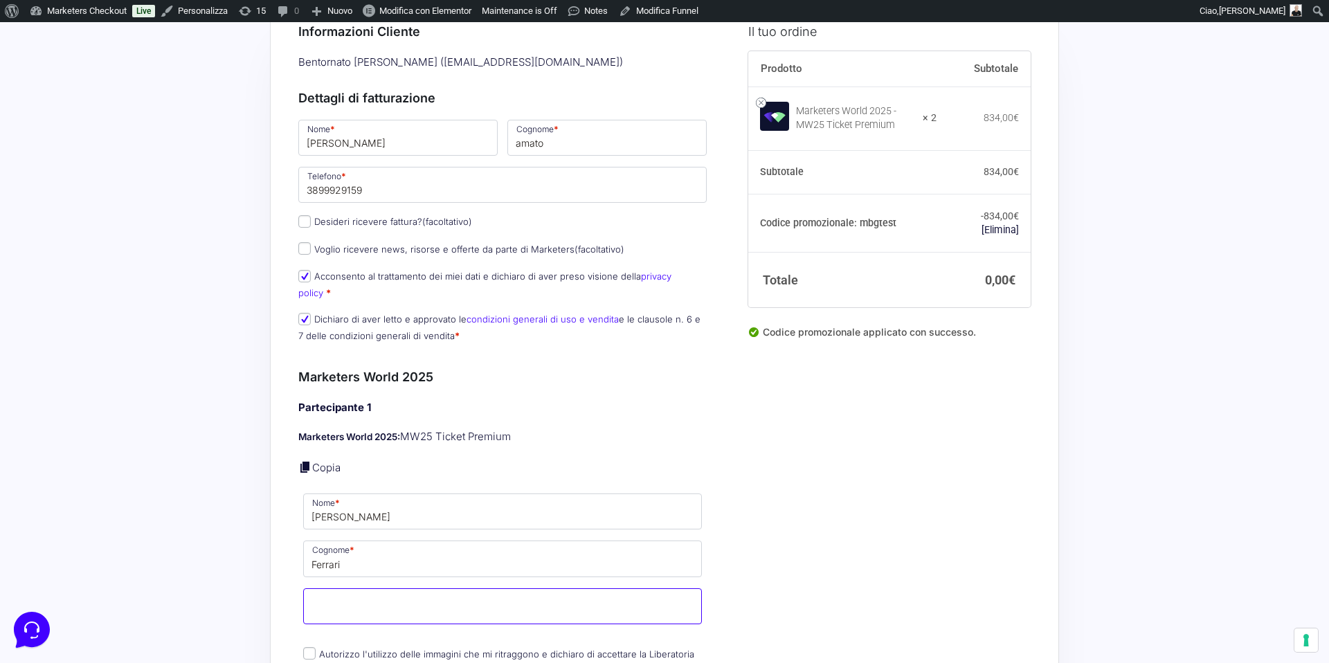
scroll to position [359, 0]
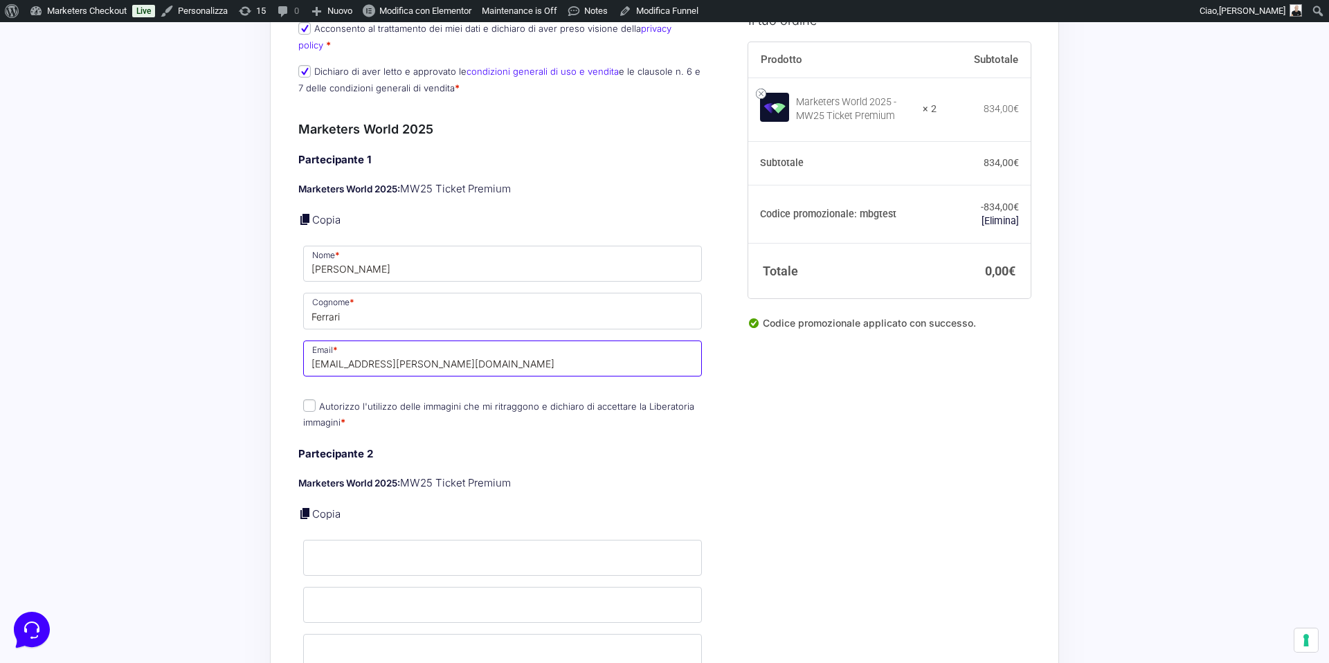
drag, startPoint x: 357, startPoint y: 345, endPoint x: 282, endPoint y: 346, distance: 74.8
click at [282, 346] on div "Riepilogo Ordine 0,00 € Prodotto Subtotale Marketers World 2025 - MW25 Ticket P…" at bounding box center [664, 461] width 789 height 1450
type input "l.ferrari@wearemarketers.net"
click at [345, 540] on input "Nome *" at bounding box center [502, 558] width 399 height 36
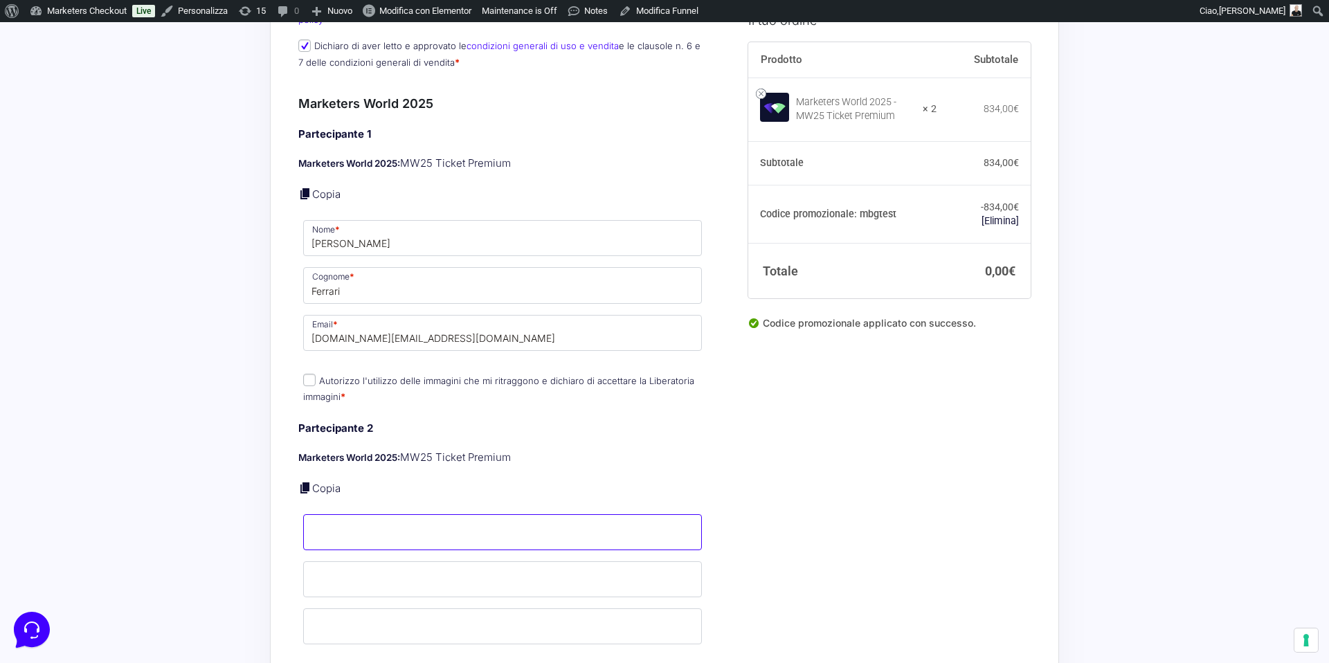
scroll to position [404, 0]
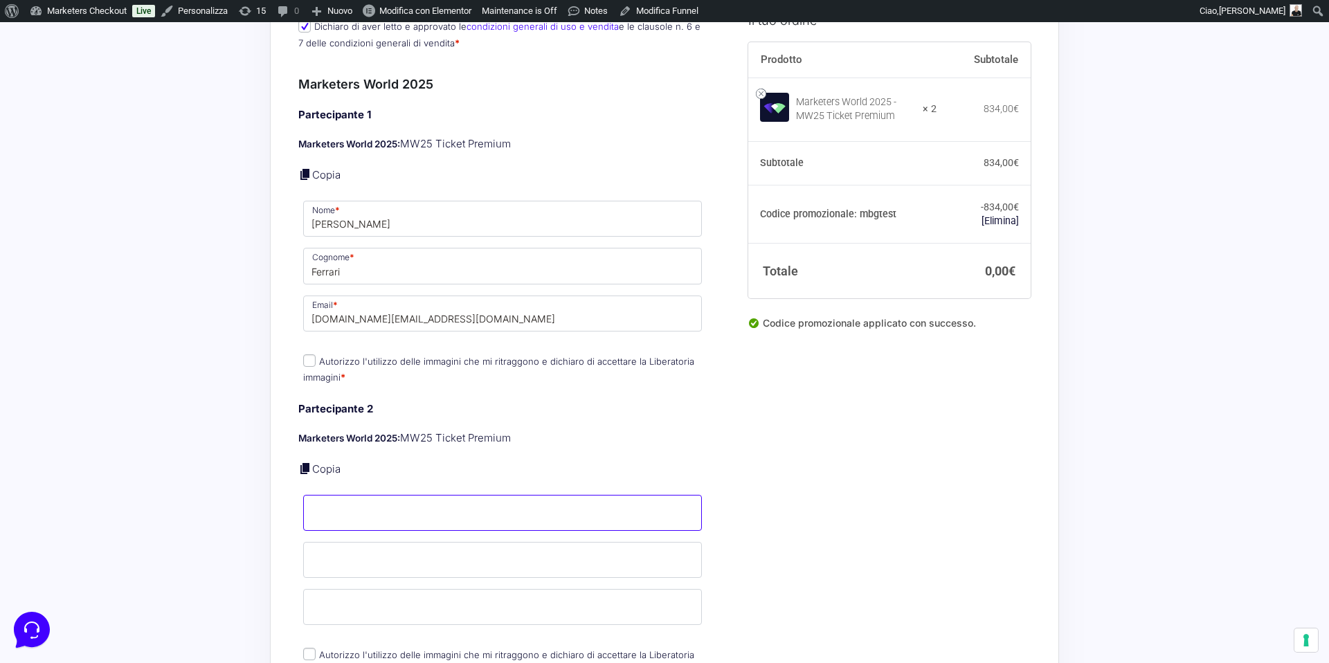
click at [350, 500] on input "Nome *" at bounding box center [502, 513] width 399 height 36
type input "s"
type input "d"
type input "Dario"
click at [321, 556] on input "Cognome *" at bounding box center [502, 560] width 399 height 36
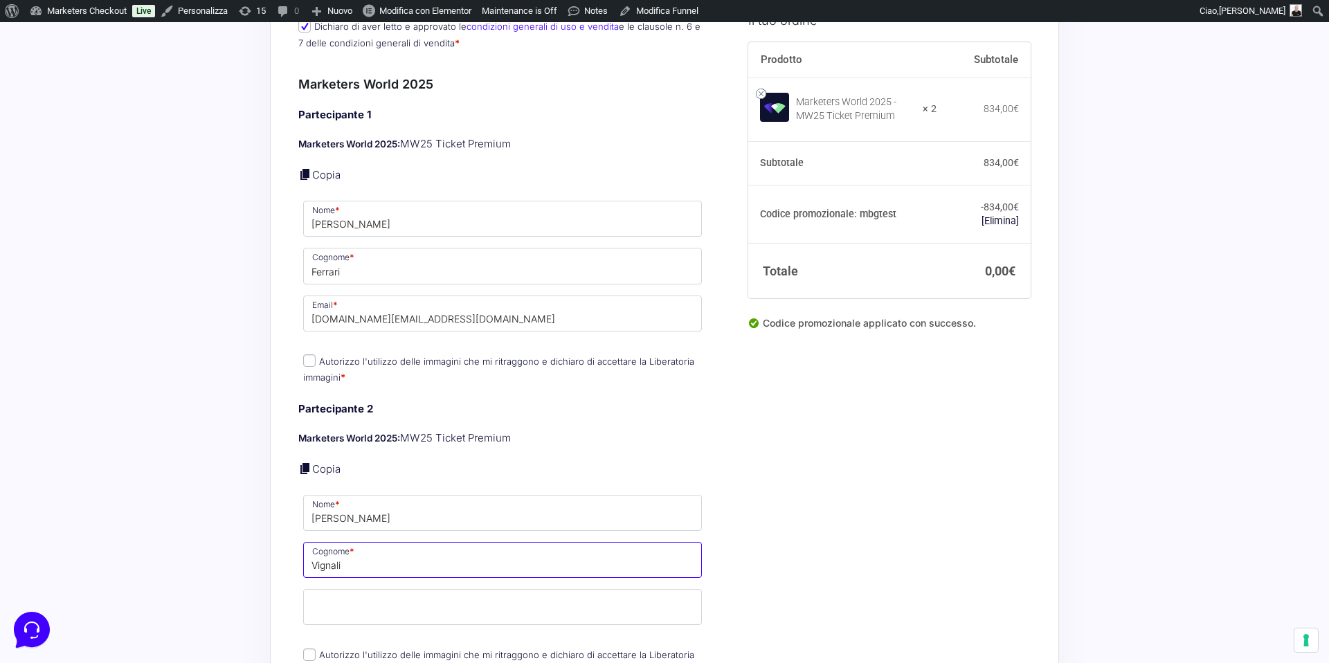
type input "Vignali"
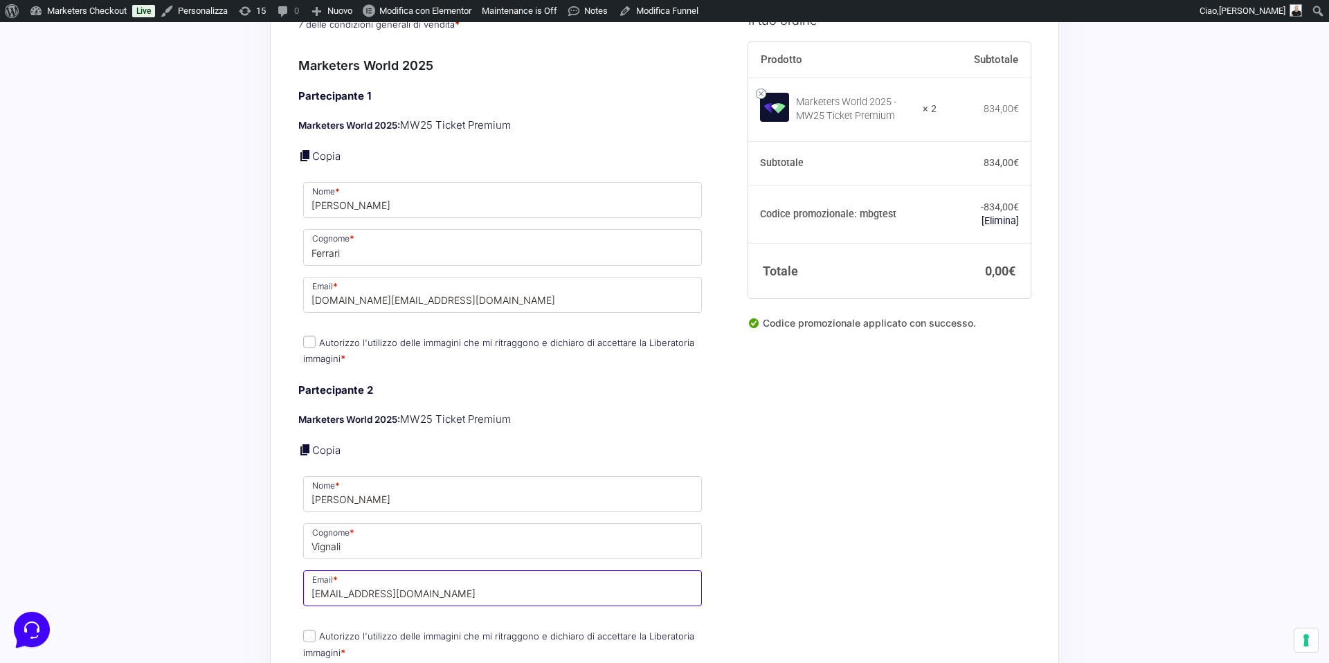
scroll to position [543, 0]
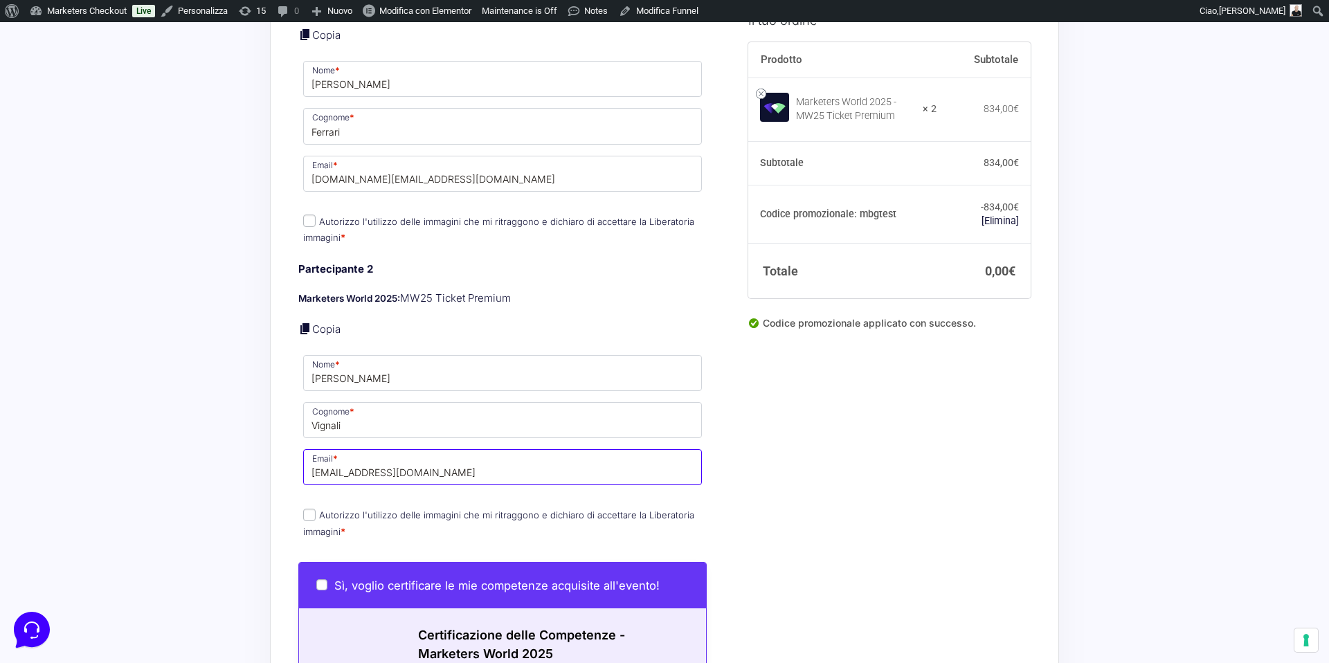
type input "vignalidario@gmail.com"
click at [309, 509] on input "Autorizzo l'utilizzo delle immagini che mi ritraggono e dichiaro di accettare l…" at bounding box center [309, 515] width 12 height 12
checkbox input "true"
click at [311, 215] on input "Autorizzo l'utilizzo delle immagini che mi ritraggono e dichiaro di accettare l…" at bounding box center [309, 221] width 12 height 12
checkbox input "true"
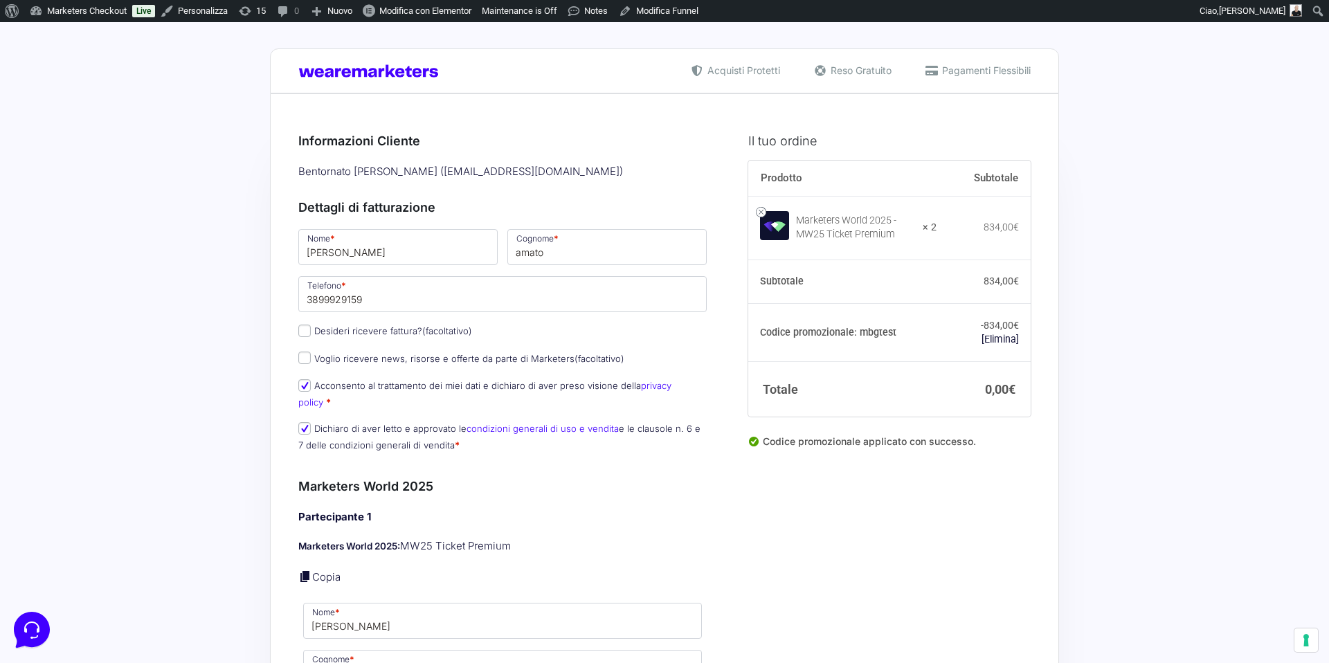
scroll to position [0, 0]
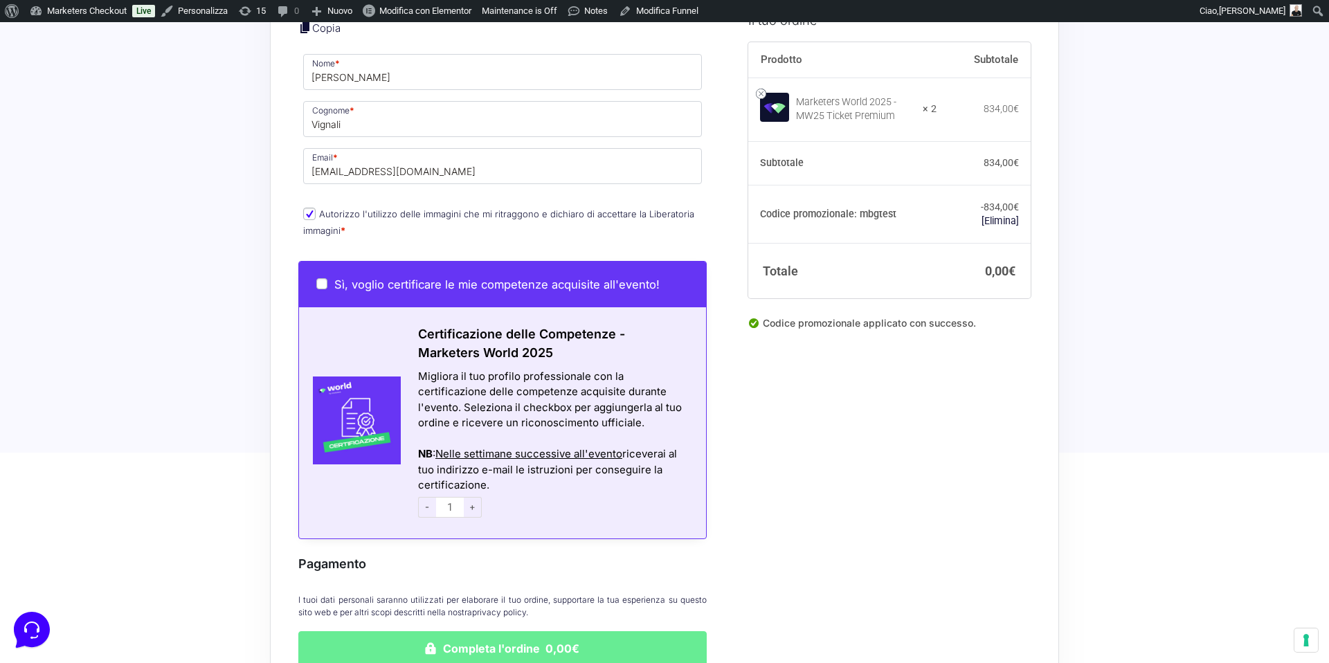
scroll to position [1026, 0]
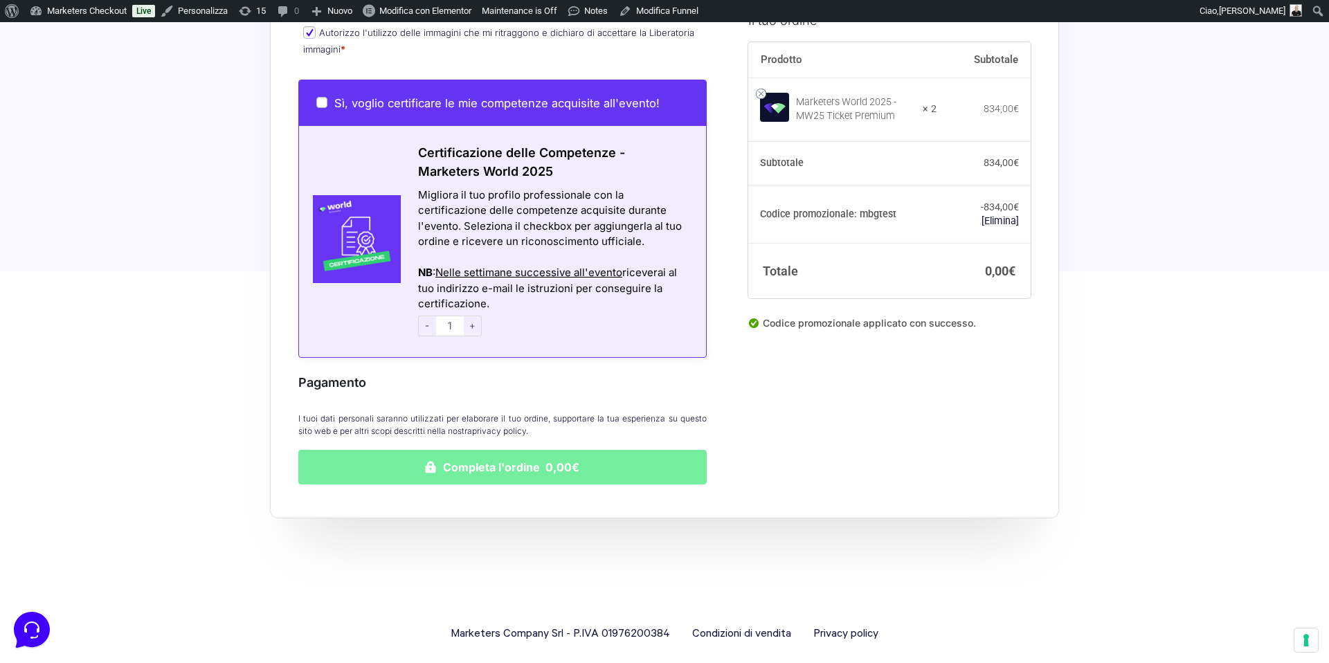
click at [534, 453] on button "Completa l'ordine 0,00€" at bounding box center [502, 467] width 408 height 35
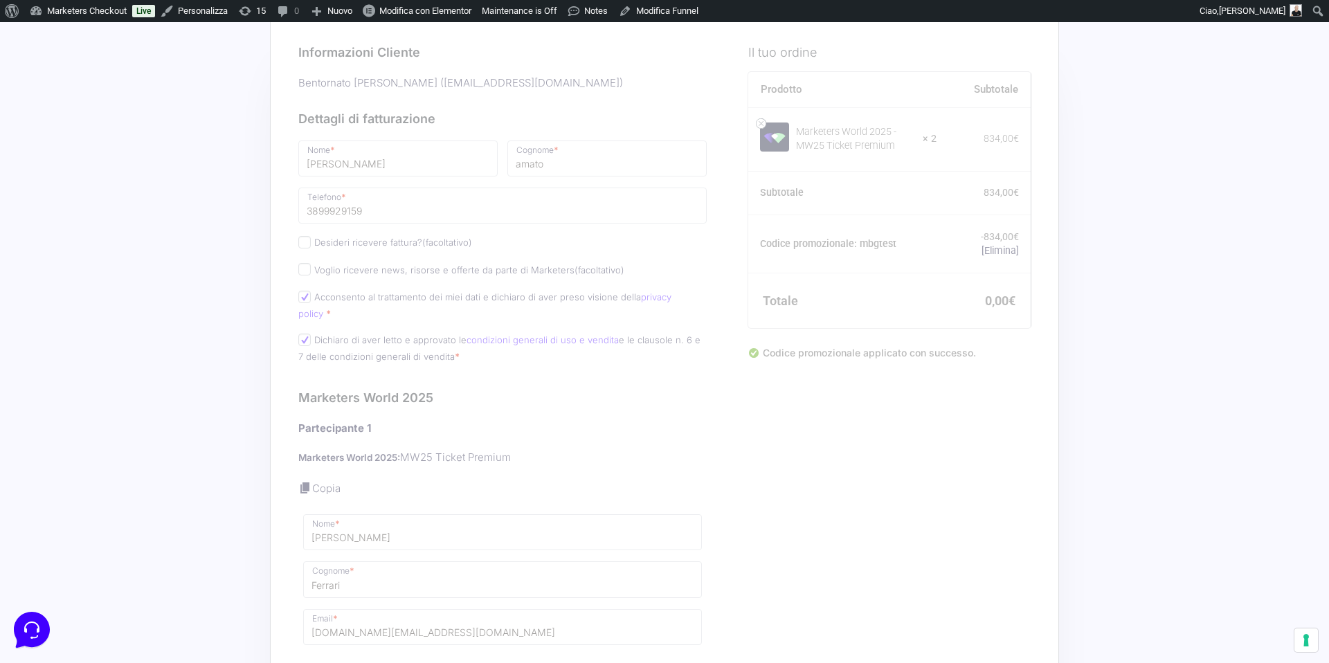
scroll to position [199, 0]
